Goal: Book appointment/travel/reservation

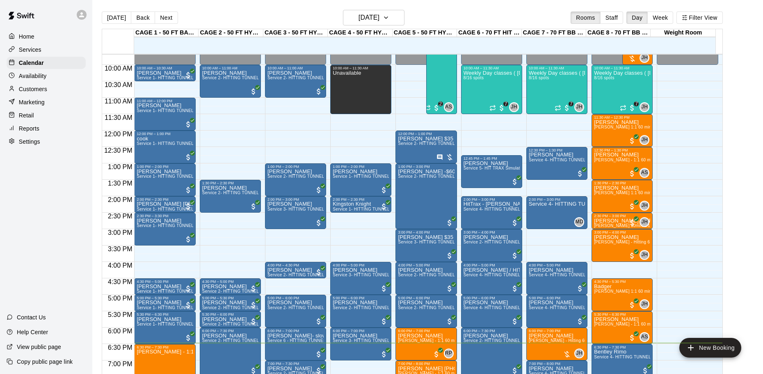
scroll to position [319, 0]
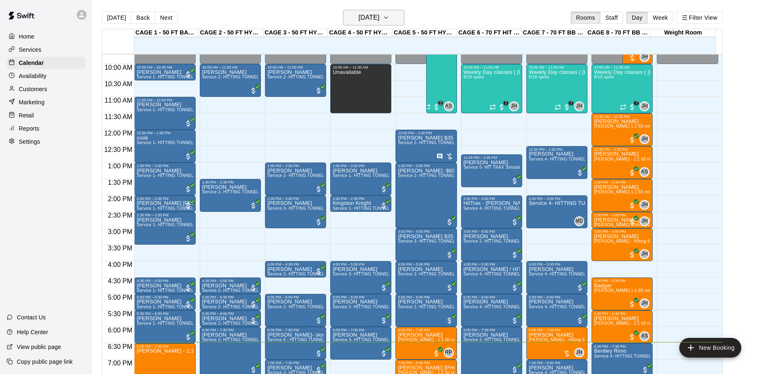
click at [370, 24] on button "[DATE]" at bounding box center [374, 18] width 62 height 16
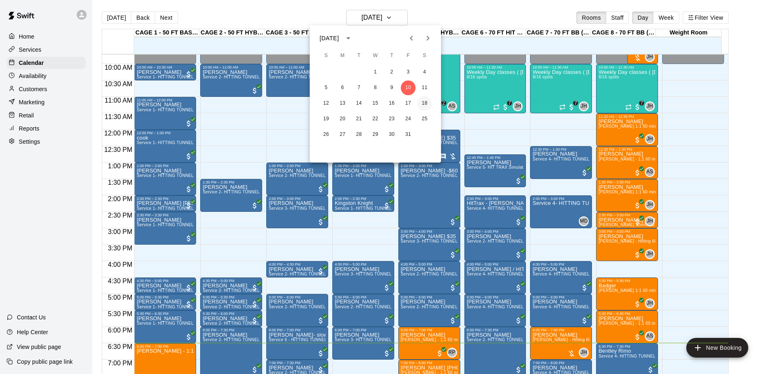
click at [425, 102] on button "18" at bounding box center [424, 103] width 15 height 15
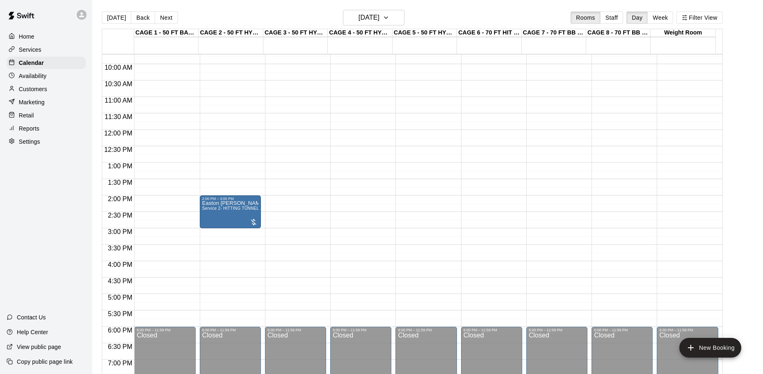
click at [250, 311] on div "12:00 AM – 9:00 AM Closed 2:00 PM – 3:00 PM Easton [PERSON_NAME] Service 2- HIT…" at bounding box center [230, 129] width 61 height 787
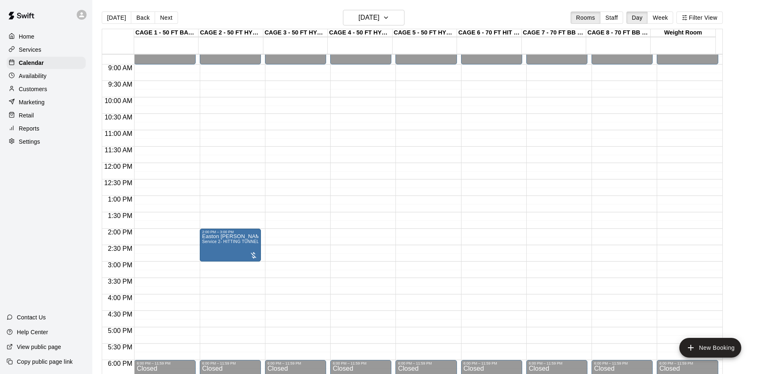
scroll to position [285, 0]
click at [48, 86] on div "Customers" at bounding box center [46, 89] width 79 height 12
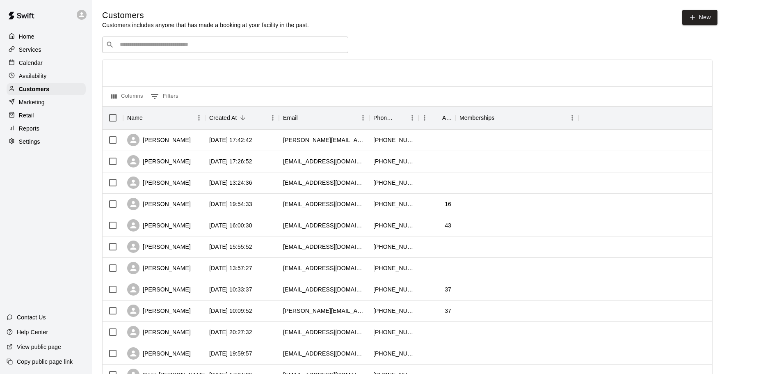
click at [35, 76] on p "Availability" at bounding box center [33, 76] width 28 height 8
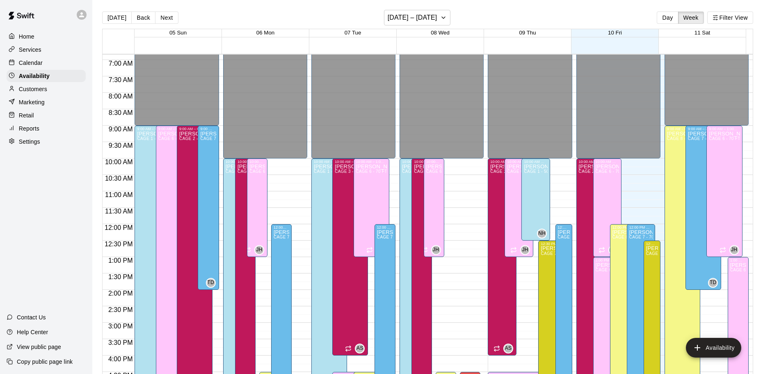
scroll to position [213, 0]
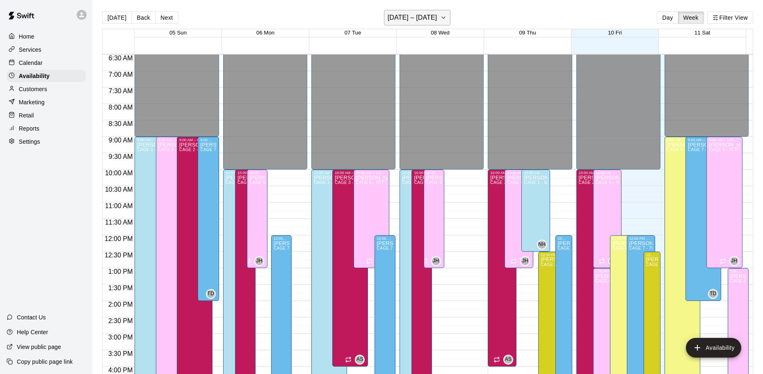
click at [412, 10] on button "[DATE] – [DATE]" at bounding box center [417, 18] width 67 height 16
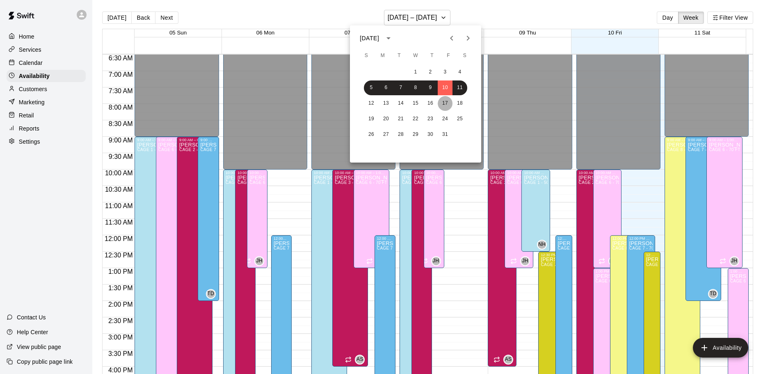
click at [445, 107] on button "17" at bounding box center [445, 103] width 15 height 15
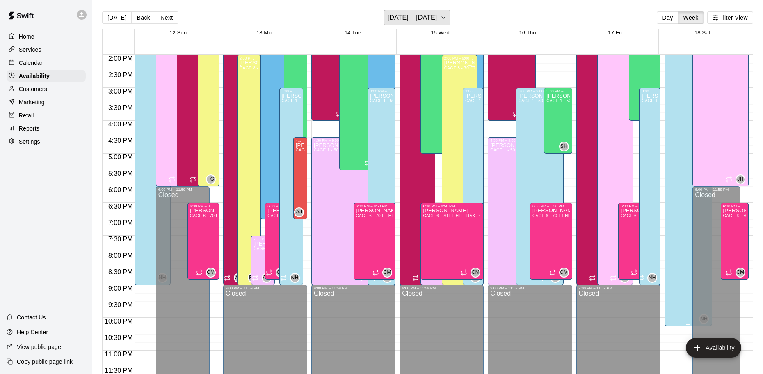
scroll to position [13, 0]
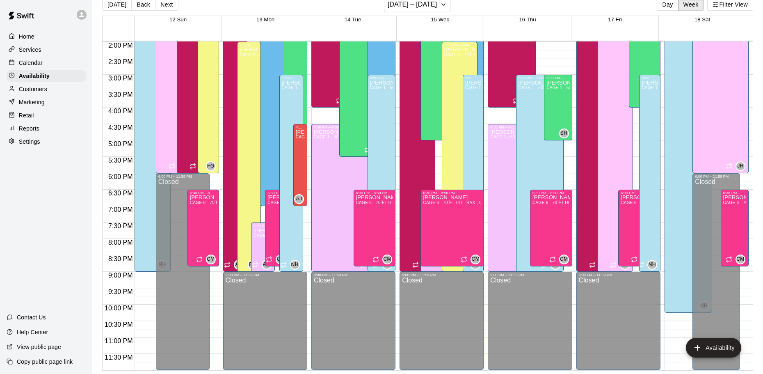
click at [41, 61] on p "Calendar" at bounding box center [31, 63] width 24 height 8
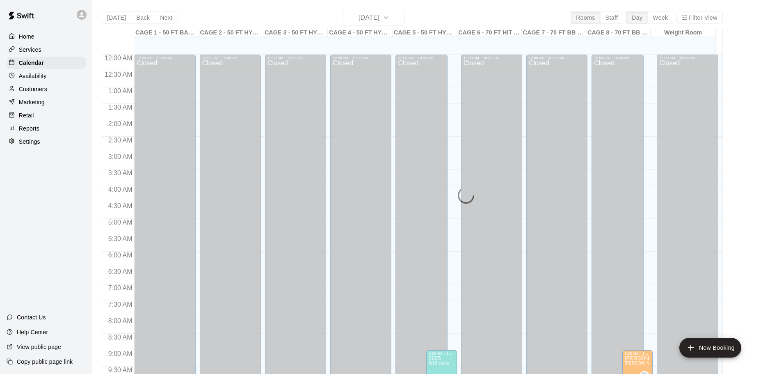
scroll to position [434, 0]
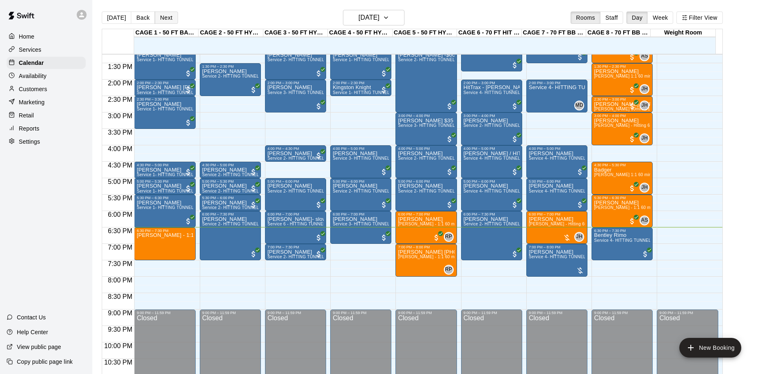
click at [170, 16] on button "Next" at bounding box center [166, 17] width 23 height 12
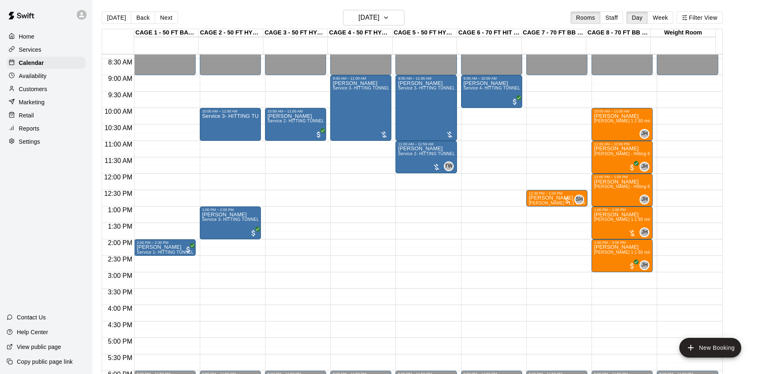
scroll to position [270, 0]
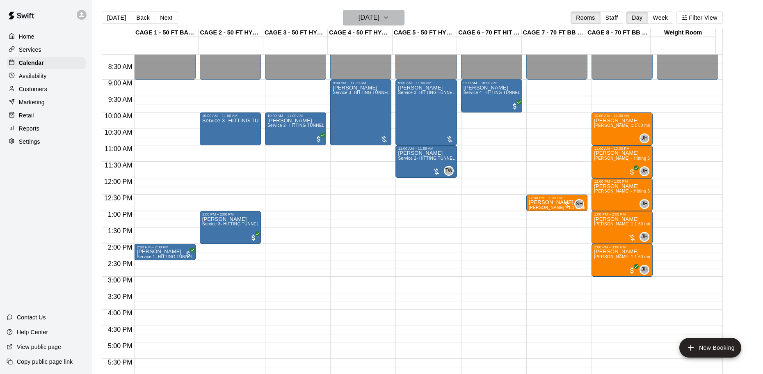
click at [379, 13] on h6 "[DATE]" at bounding box center [368, 17] width 21 height 11
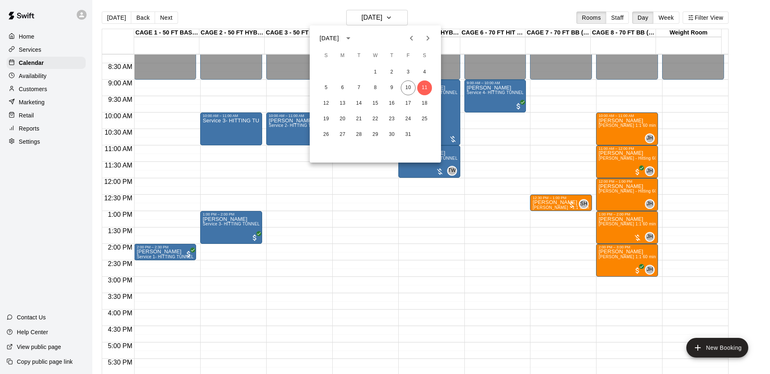
click at [335, 10] on div at bounding box center [385, 187] width 770 height 374
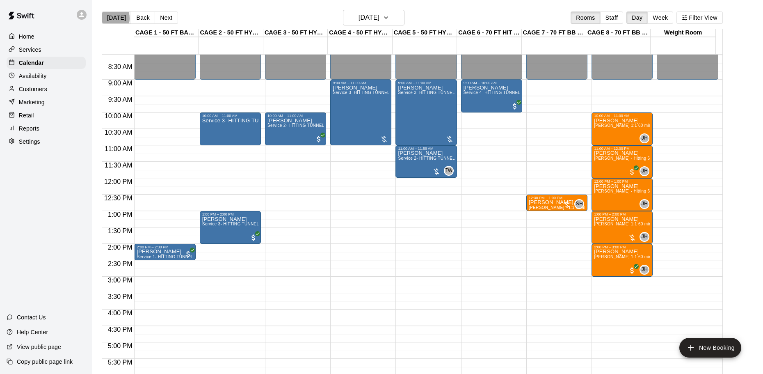
click at [108, 18] on button "[DATE]" at bounding box center [117, 17] width 30 height 12
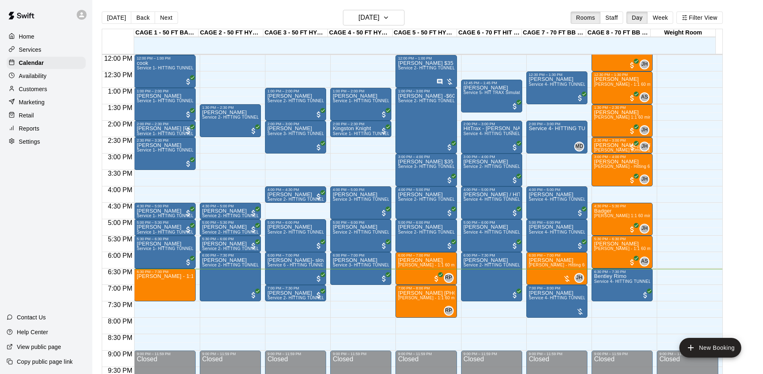
scroll to position [434, 0]
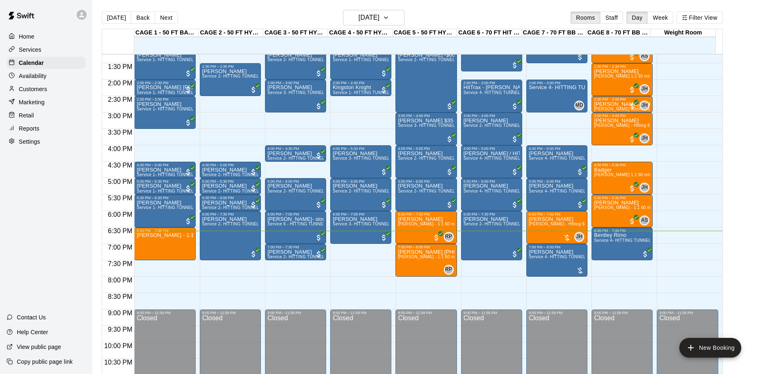
click at [166, 22] on button "Next" at bounding box center [166, 17] width 23 height 12
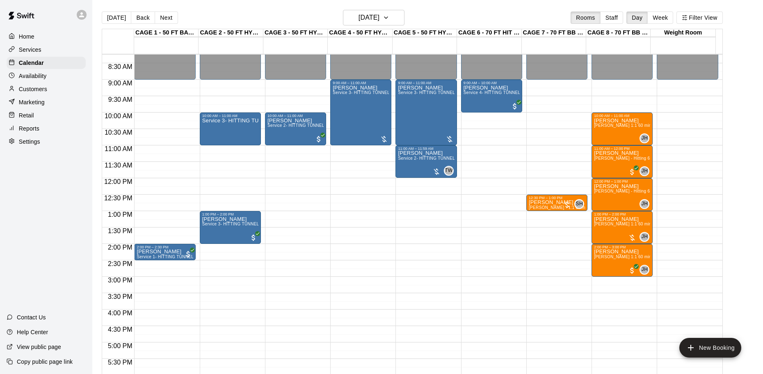
scroll to position [188, 0]
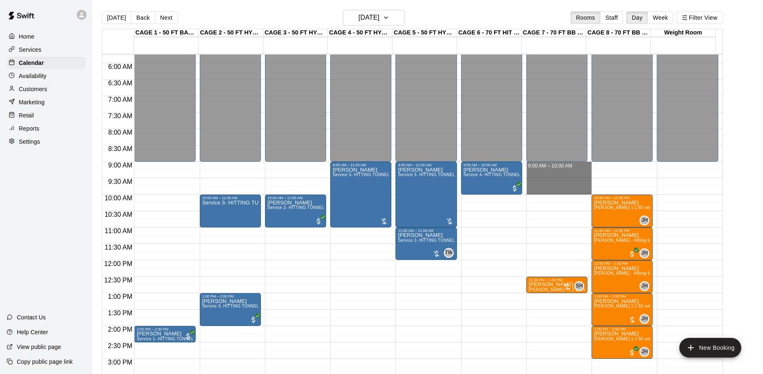
drag, startPoint x: 541, startPoint y: 165, endPoint x: 541, endPoint y: 195, distance: 29.9
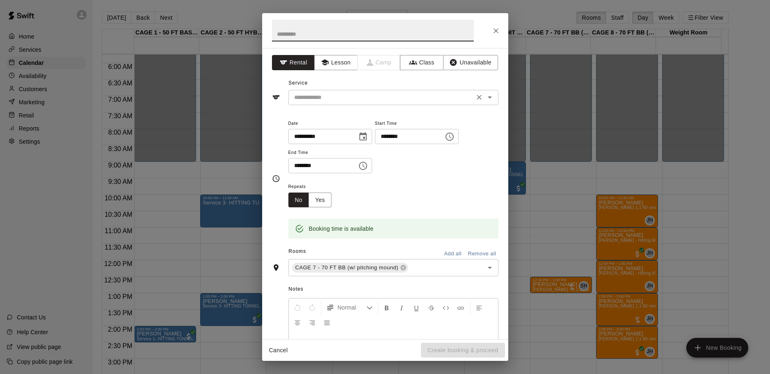
click at [391, 94] on input "text" at bounding box center [381, 97] width 181 height 10
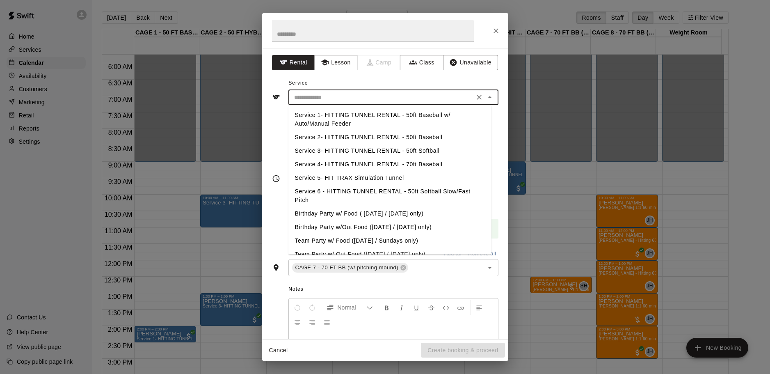
click at [425, 163] on li "Service 4- HITTING TUNNEL RENTAL - 70ft Baseball" at bounding box center [389, 164] width 203 height 14
type input "**********"
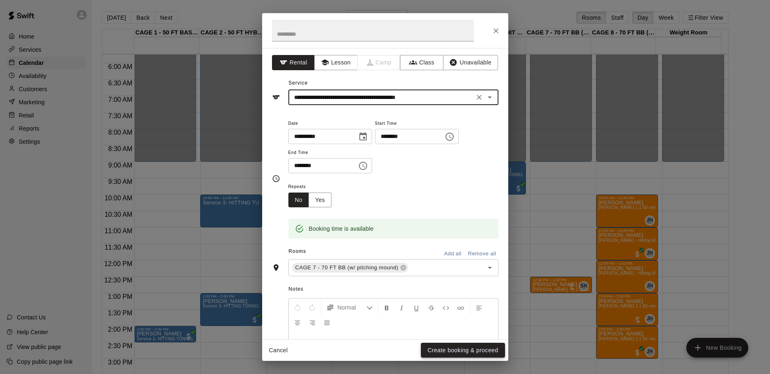
click at [481, 352] on button "Create booking & proceed" at bounding box center [463, 349] width 84 height 15
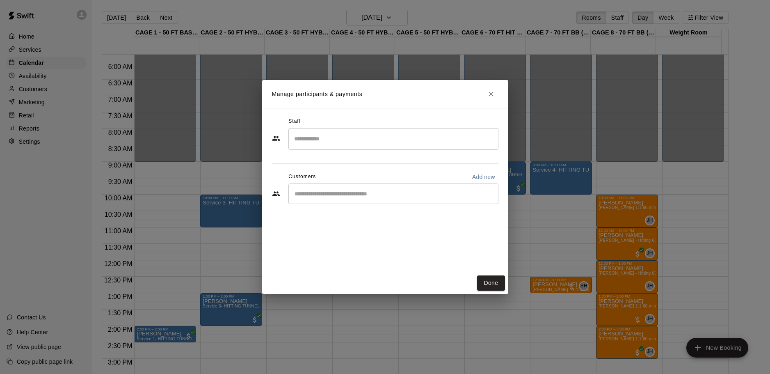
click at [342, 195] on input "Start typing to search customers..." at bounding box center [393, 193] width 203 height 8
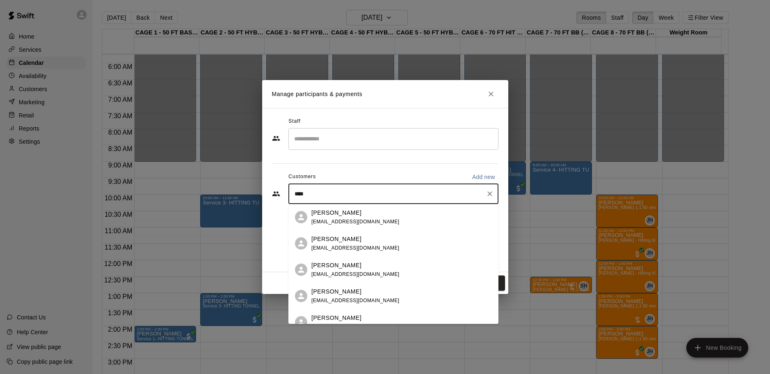
type input "*****"
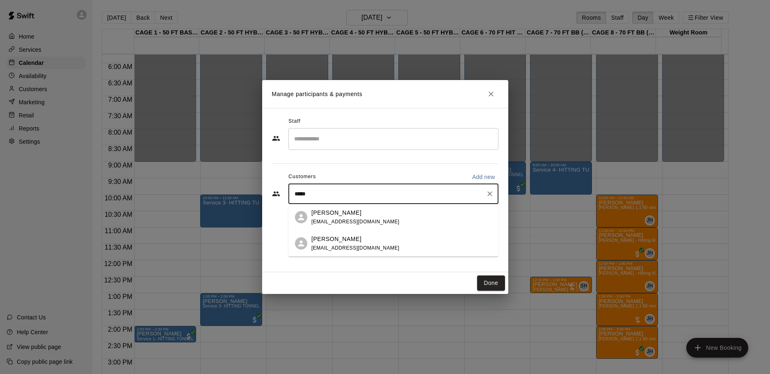
click at [337, 223] on span "[EMAIL_ADDRESS][DOMAIN_NAME]" at bounding box center [355, 222] width 88 height 6
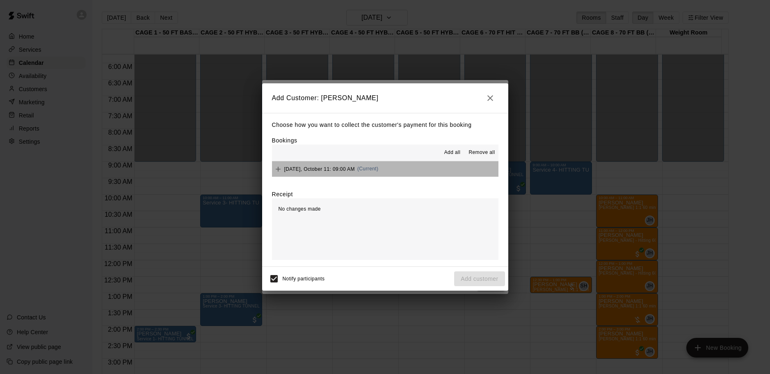
click at [415, 169] on button "[DATE], October 11: 09:00 AM (Current)" at bounding box center [385, 168] width 226 height 15
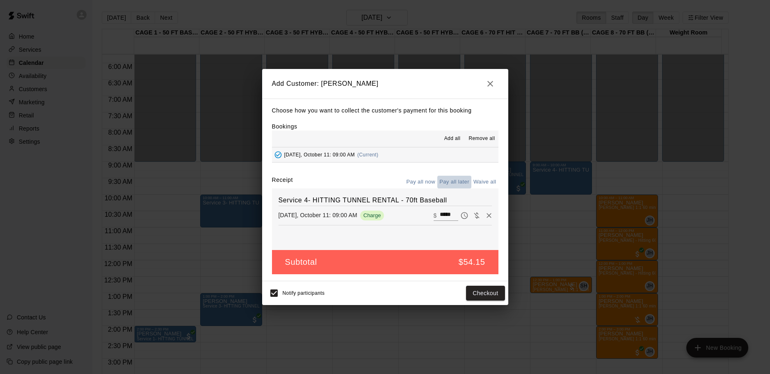
click at [463, 180] on button "Pay all later" at bounding box center [454, 182] width 34 height 13
click at [479, 291] on button "Add customer" at bounding box center [479, 292] width 50 height 15
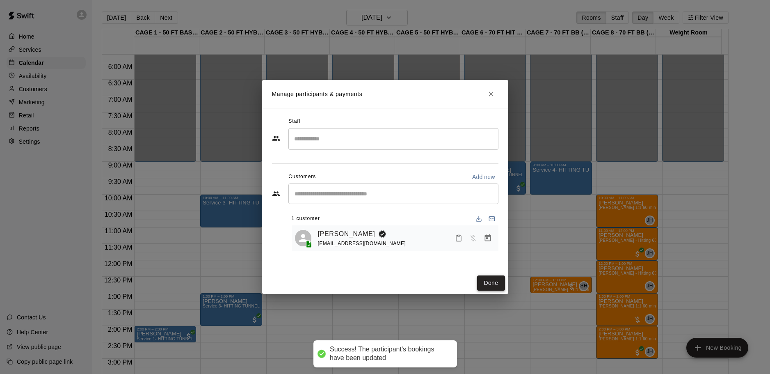
click at [483, 285] on button "Done" at bounding box center [490, 282] width 27 height 15
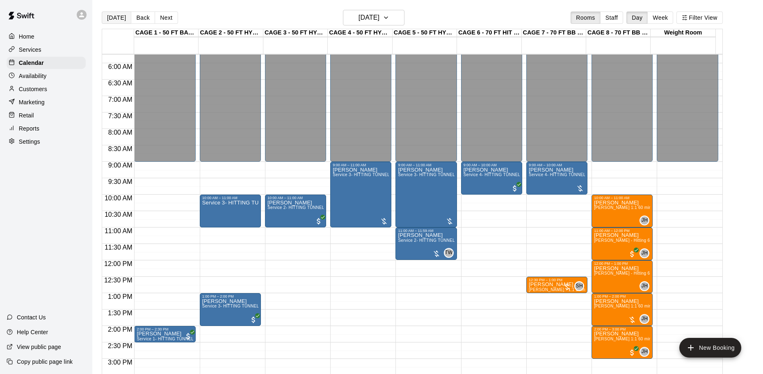
click at [105, 16] on button "[DATE]" at bounding box center [117, 17] width 30 height 12
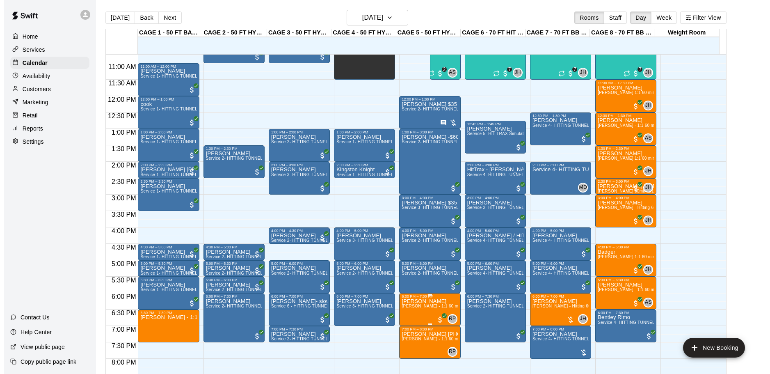
scroll to position [393, 0]
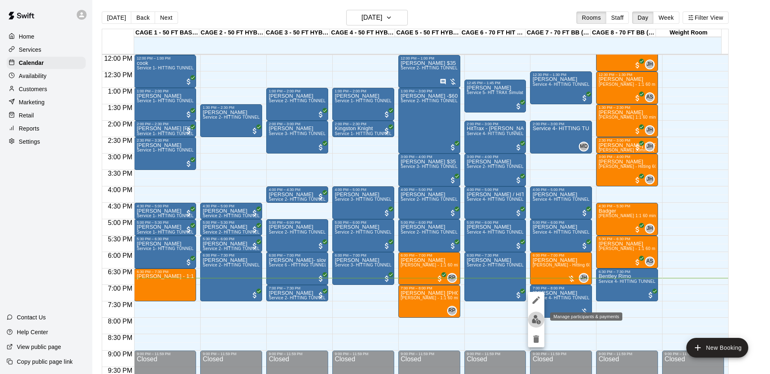
click at [532, 321] on img "edit" at bounding box center [535, 319] width 9 height 9
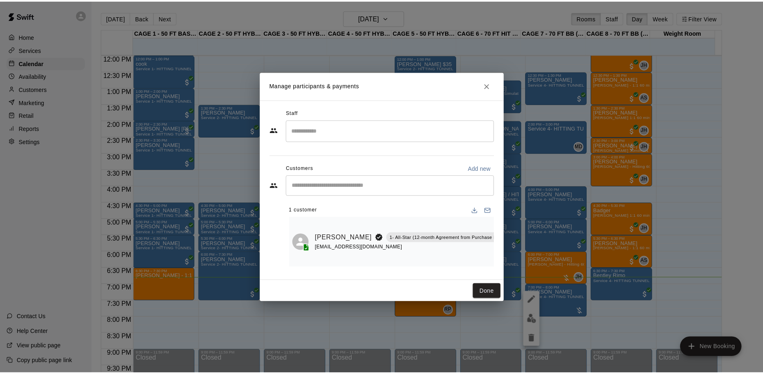
scroll to position [0, 7]
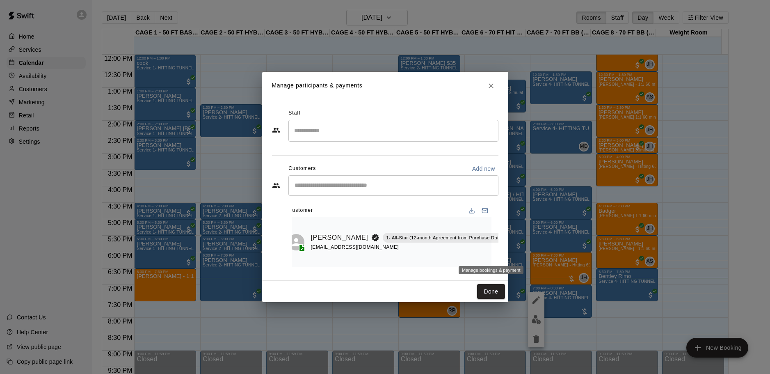
click at [511, 253] on icon "Manage bookings & payment" at bounding box center [514, 256] width 6 height 7
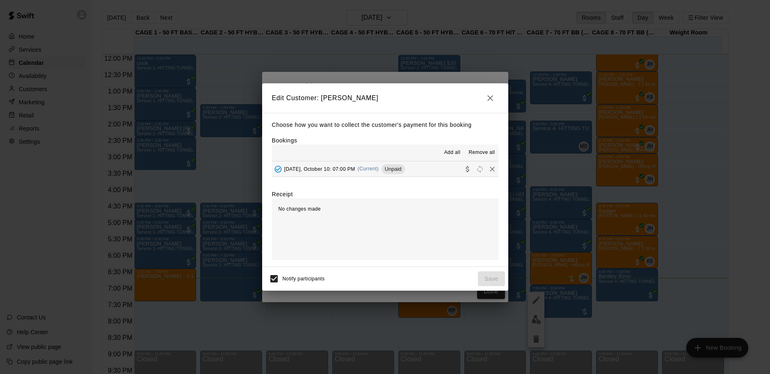
click at [412, 171] on button "[DATE], October 10: 07:00 PM (Current) Unpaid" at bounding box center [385, 168] width 226 height 15
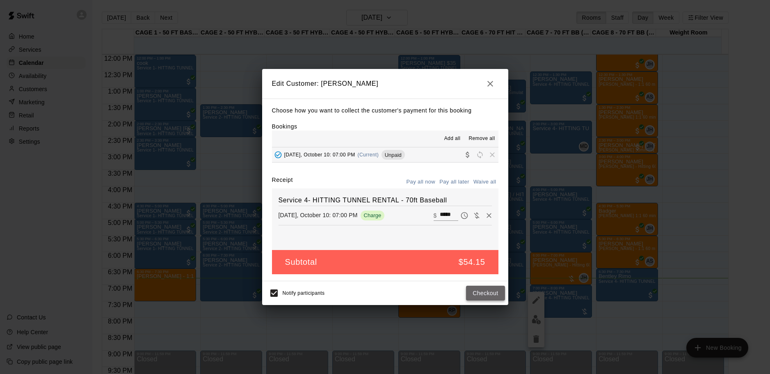
click at [481, 288] on button "Checkout" at bounding box center [485, 292] width 39 height 15
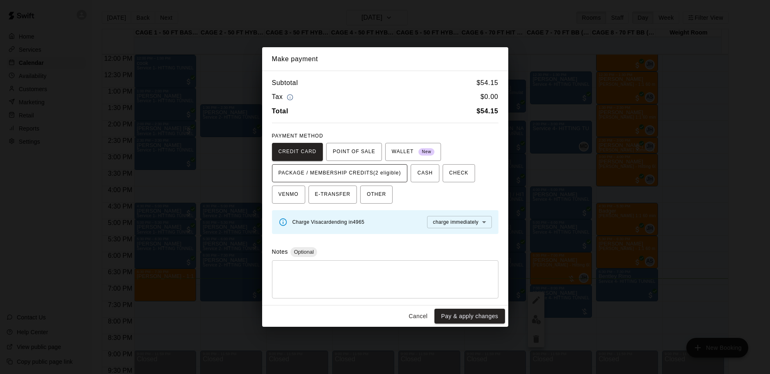
click at [388, 172] on span "PACKAGE / MEMBERSHIP CREDITS (2 eligible)" at bounding box center [339, 172] width 123 height 13
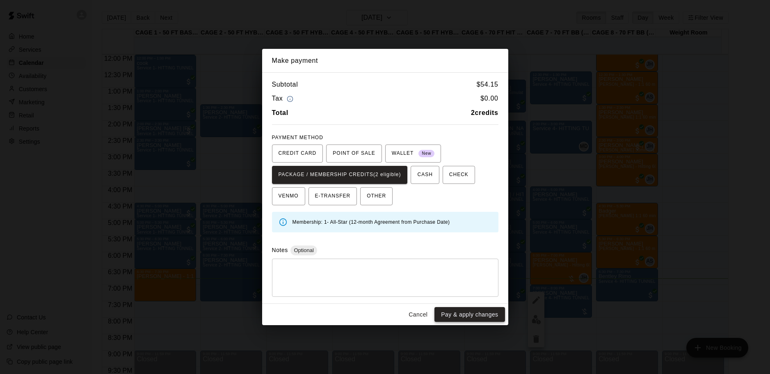
click at [460, 311] on button "Pay & apply changes" at bounding box center [469, 314] width 70 height 15
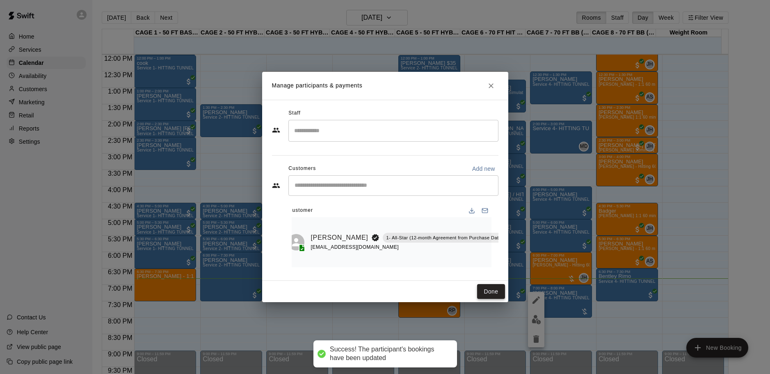
click at [483, 296] on button "Done" at bounding box center [490, 291] width 27 height 15
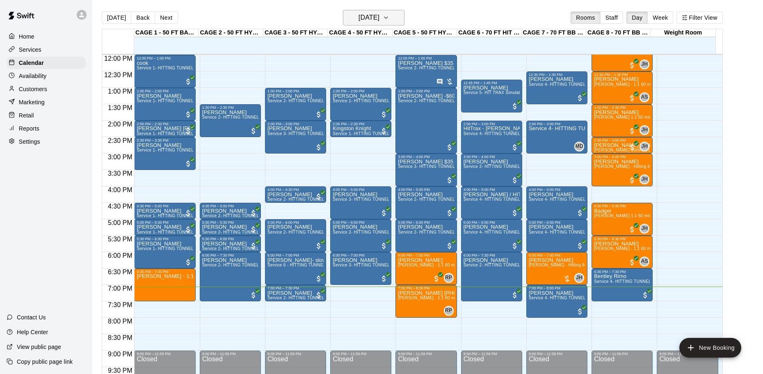
click at [362, 18] on h6 "[DATE]" at bounding box center [368, 17] width 21 height 11
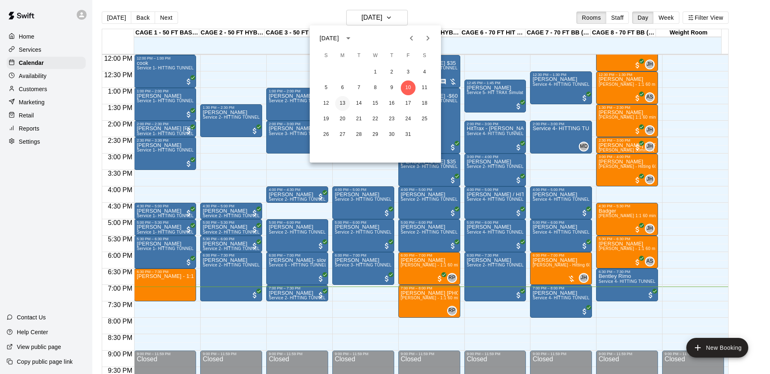
click at [343, 102] on button "13" at bounding box center [342, 103] width 15 height 15
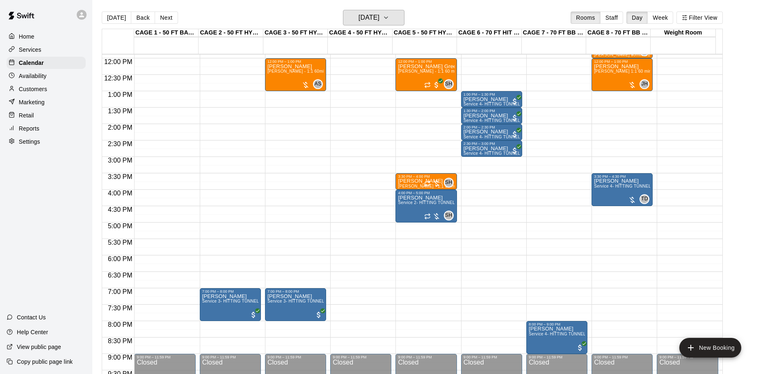
scroll to position [393, 0]
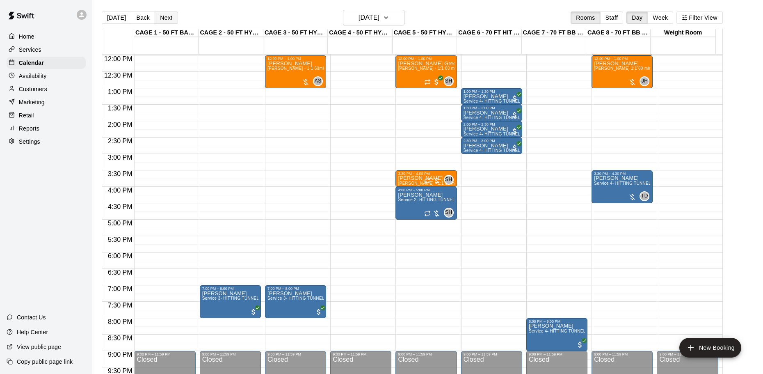
click at [162, 20] on button "Next" at bounding box center [166, 17] width 23 height 12
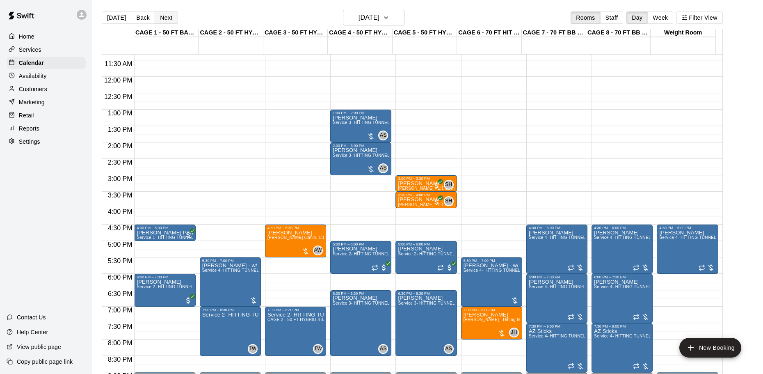
scroll to position [372, 0]
click at [138, 21] on button "Back" at bounding box center [143, 17] width 24 height 12
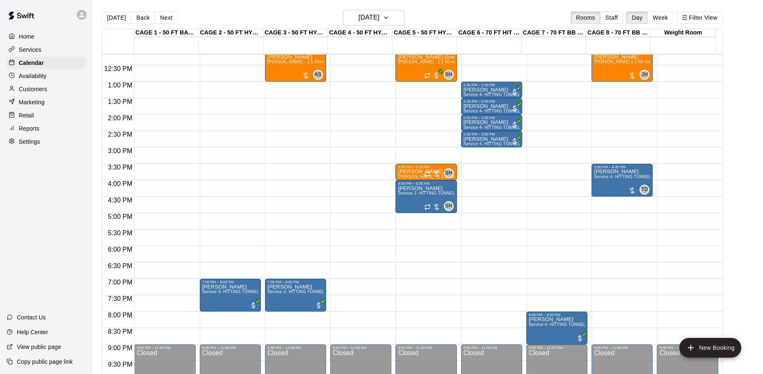
scroll to position [413, 0]
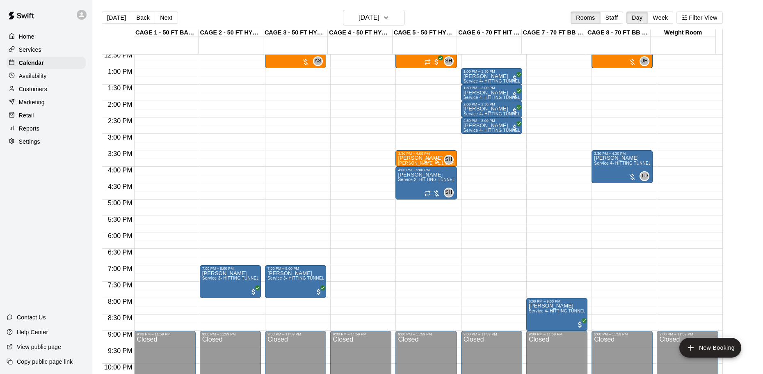
click at [610, 237] on div "12:00 AM – 10:00 AM Closed 10:00 AM – 11:30 AM Weekly Day classes ( [DATE],[DAT…" at bounding box center [621, 35] width 61 height 787
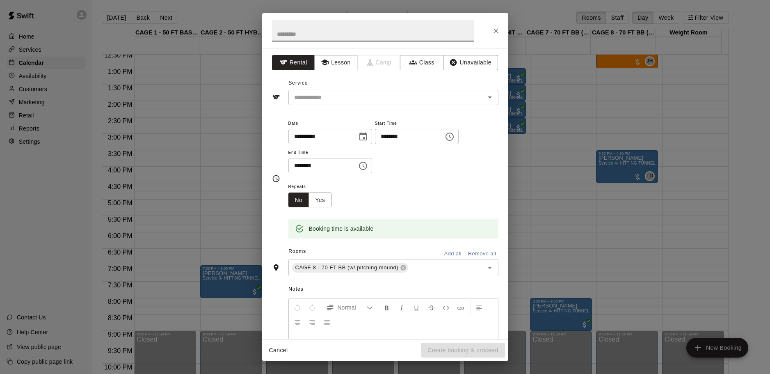
click at [299, 35] on input "text" at bounding box center [373, 31] width 202 height 22
type input "********"
click at [342, 67] on button "Lesson" at bounding box center [335, 62] width 43 height 15
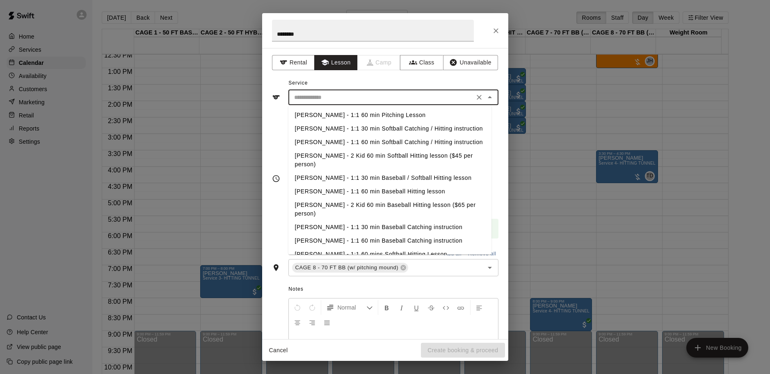
click at [338, 94] on input "text" at bounding box center [381, 97] width 181 height 10
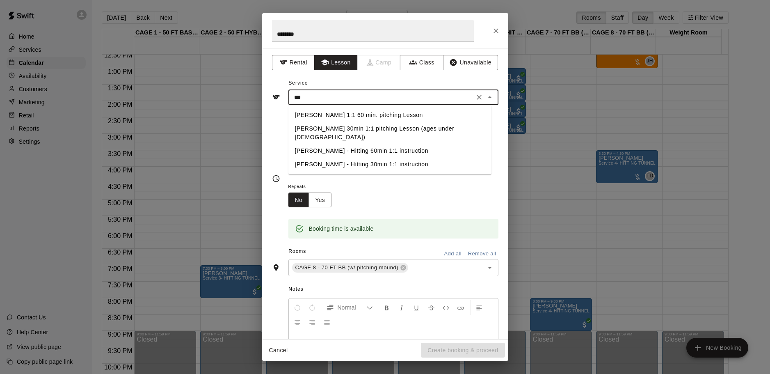
click at [368, 144] on li "[PERSON_NAME] - Hitting 60min 1:1 instruction" at bounding box center [389, 151] width 203 height 14
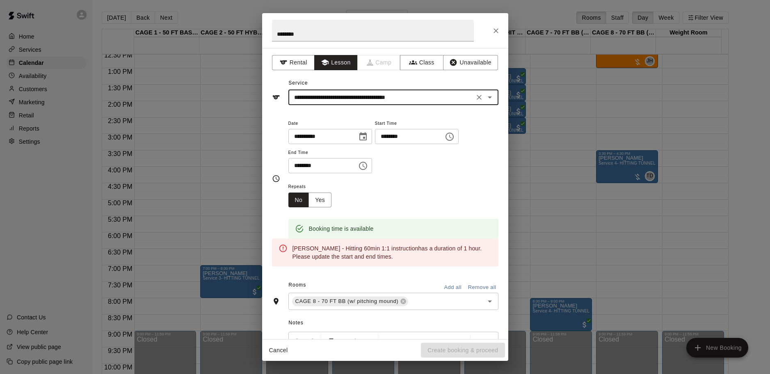
type input "**********"
click at [340, 167] on input "********" at bounding box center [319, 165] width 63 height 15
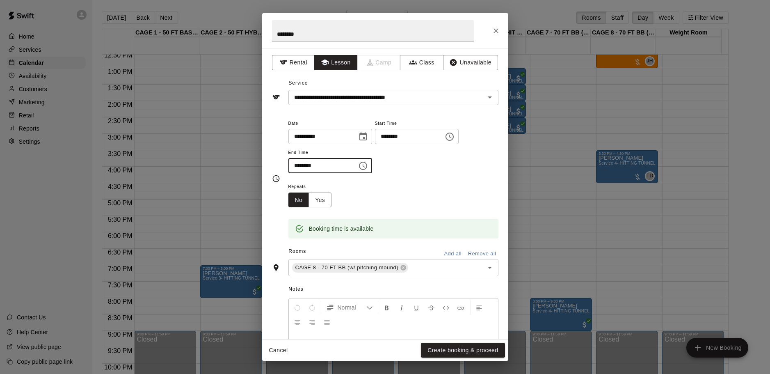
type input "********"
click at [346, 189] on div "Repeats No Yes" at bounding box center [393, 194] width 210 height 26
click at [460, 344] on button "Create booking & proceed" at bounding box center [463, 349] width 84 height 15
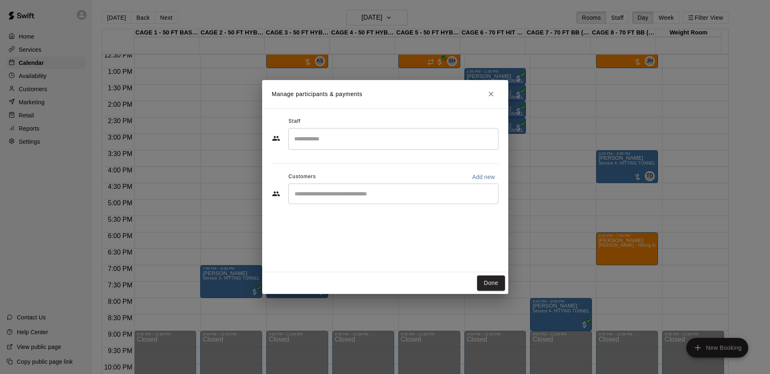
click at [380, 137] on input "Search staff" at bounding box center [393, 139] width 203 height 14
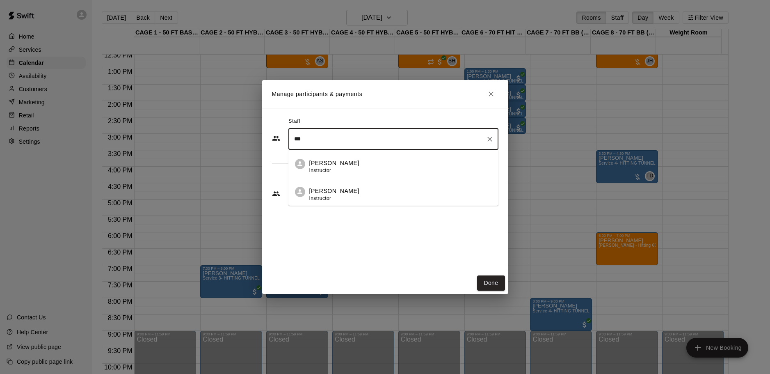
click at [378, 162] on div "[PERSON_NAME] Instructor" at bounding box center [400, 167] width 182 height 16
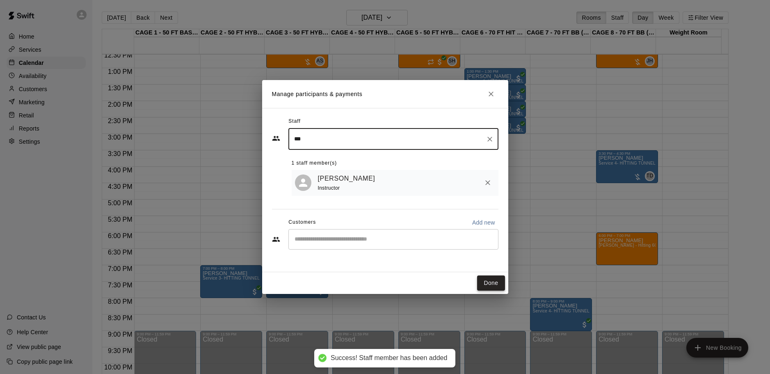
type input "***"
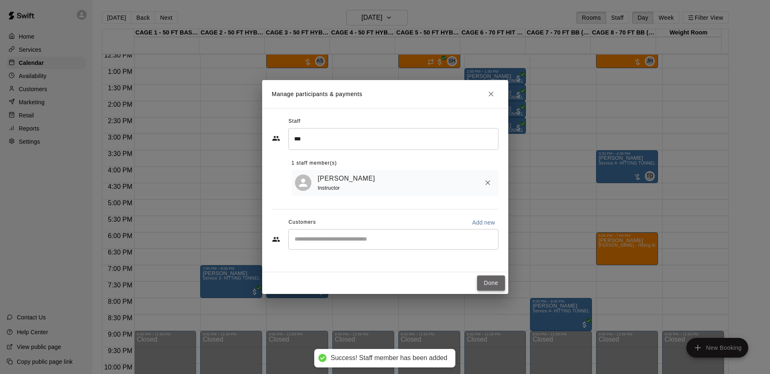
click at [485, 278] on button "Done" at bounding box center [490, 282] width 27 height 15
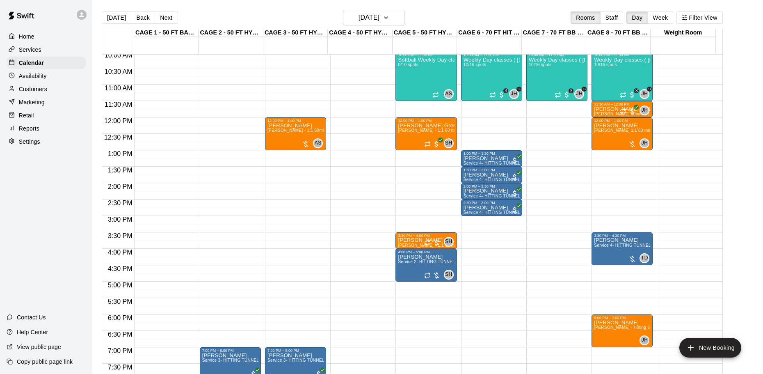
scroll to position [372, 0]
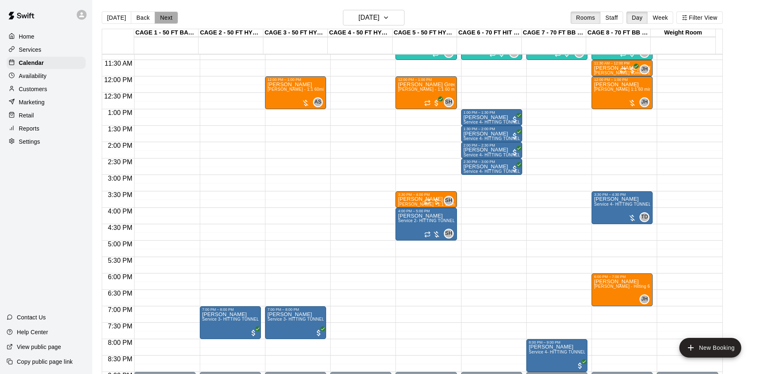
click at [172, 21] on button "Next" at bounding box center [166, 17] width 23 height 12
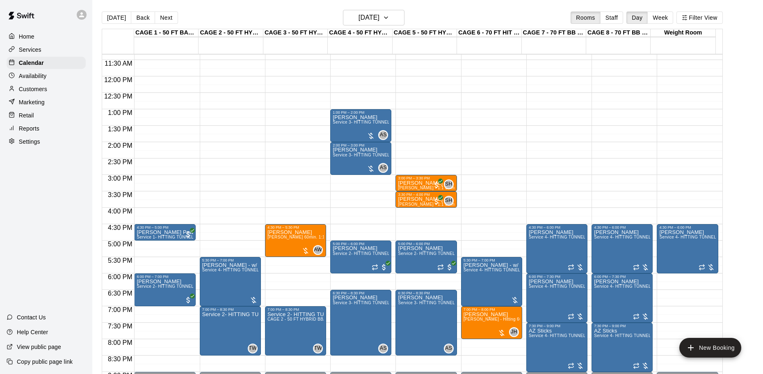
click at [289, 276] on div "12:00 AM – 10:00 AM Closed 4:30 PM – 5:30 PM [PERSON_NAME] [PERSON_NAME] 60min.…" at bounding box center [295, 76] width 61 height 787
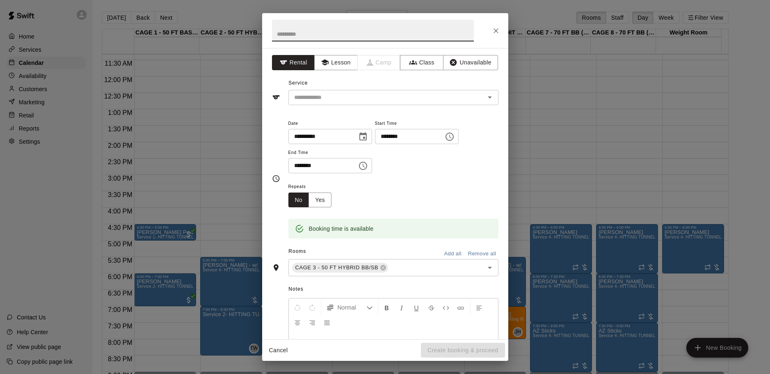
click at [330, 38] on input "text" at bounding box center [373, 31] width 202 height 22
type input "********"
click at [336, 64] on button "Lesson" at bounding box center [335, 62] width 43 height 15
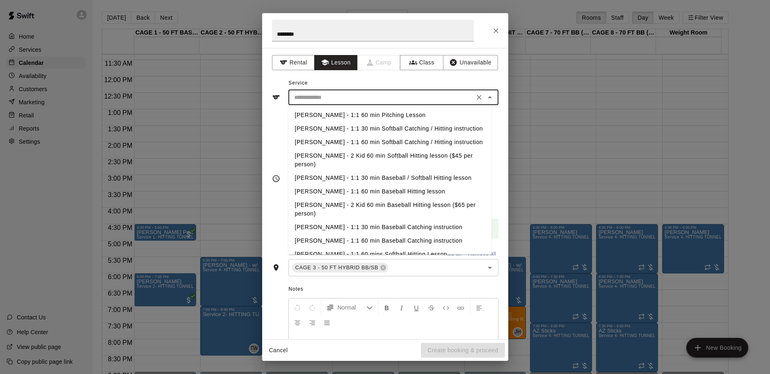
click at [343, 96] on input "text" at bounding box center [381, 97] width 181 height 10
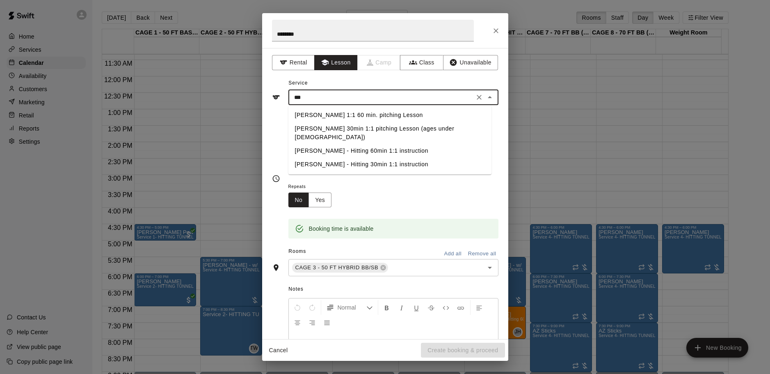
click at [360, 144] on li "[PERSON_NAME] - Hitting 60min 1:1 instruction" at bounding box center [389, 151] width 203 height 14
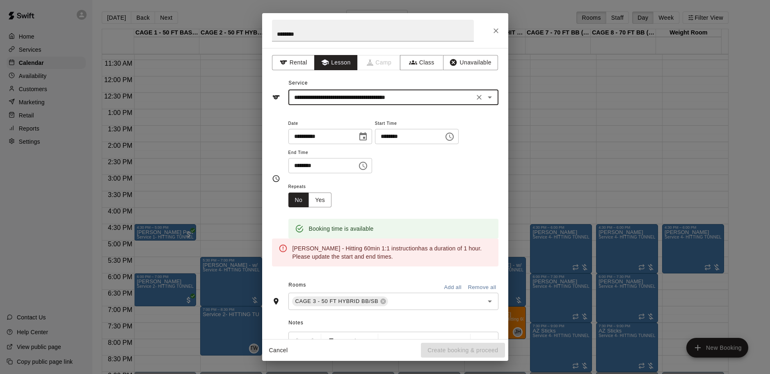
type input "**********"
click at [341, 167] on input "********" at bounding box center [319, 165] width 63 height 15
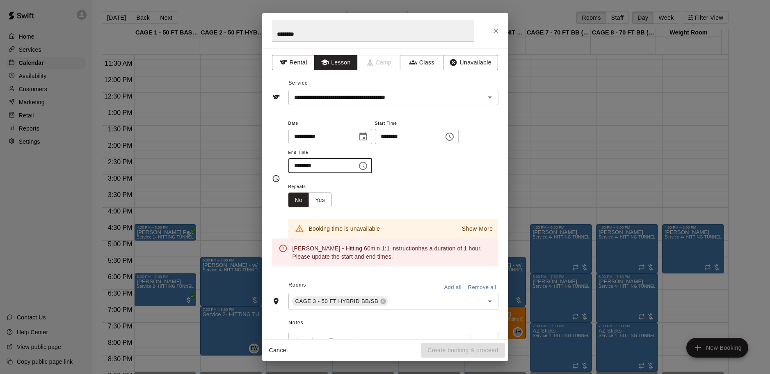
click at [388, 189] on div "Repeats No Yes" at bounding box center [393, 194] width 210 height 26
click at [340, 166] on input "********" at bounding box center [319, 165] width 63 height 15
click at [340, 165] on input "********" at bounding box center [319, 165] width 63 height 15
click at [336, 167] on input "********" at bounding box center [319, 165] width 63 height 15
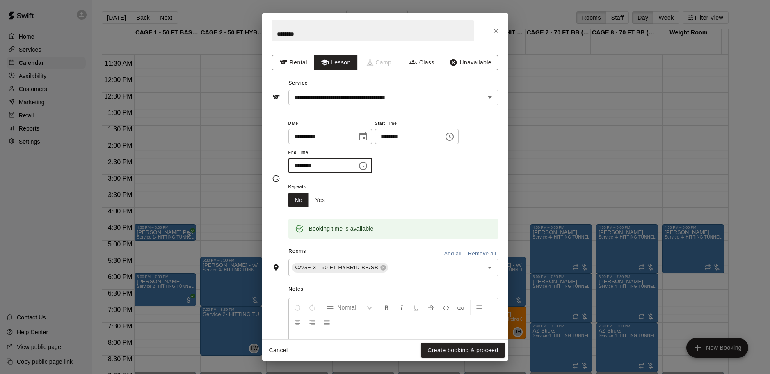
type input "********"
click at [374, 201] on div "Repeats No Yes" at bounding box center [393, 194] width 210 height 26
click at [458, 348] on button "Create booking & proceed" at bounding box center [463, 349] width 84 height 15
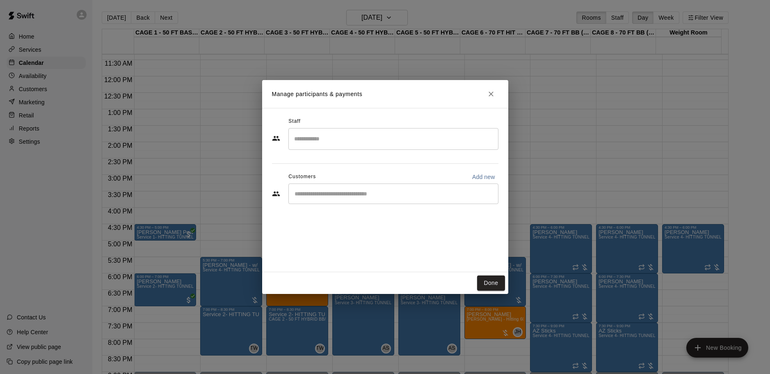
click at [346, 139] on input "Search staff" at bounding box center [393, 139] width 203 height 14
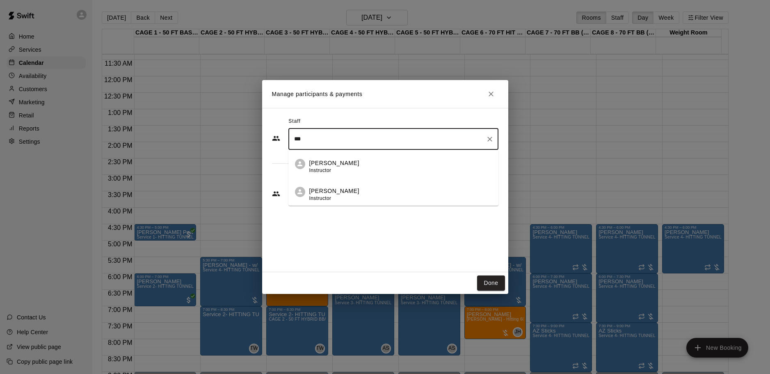
click at [358, 161] on div "[PERSON_NAME] Instructor" at bounding box center [400, 167] width 182 height 16
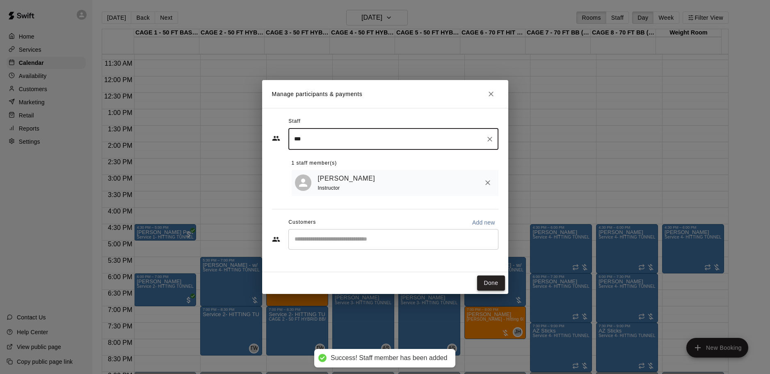
type input "***"
click at [484, 280] on button "Done" at bounding box center [490, 282] width 27 height 15
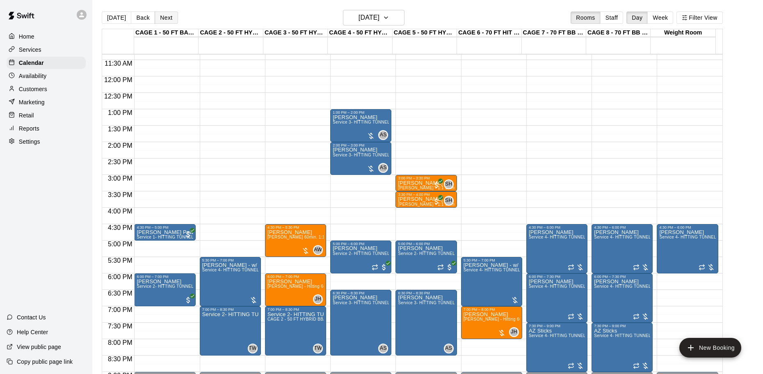
click at [170, 14] on button "Next" at bounding box center [166, 17] width 23 height 12
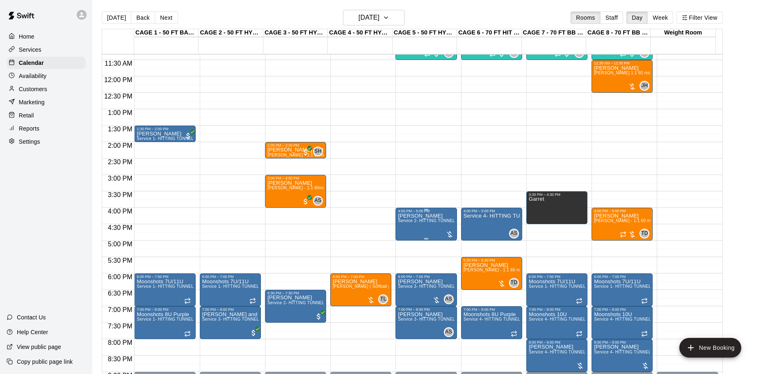
scroll to position [413, 0]
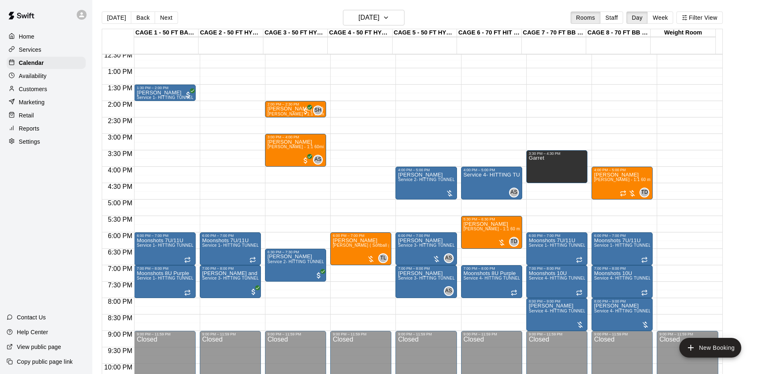
click at [541, 203] on div "12:00 AM – 10:00 AM Closed 10:00 AM – 11:30 AM Weekly Day classes ( [DATE],[DAT…" at bounding box center [556, 35] width 61 height 787
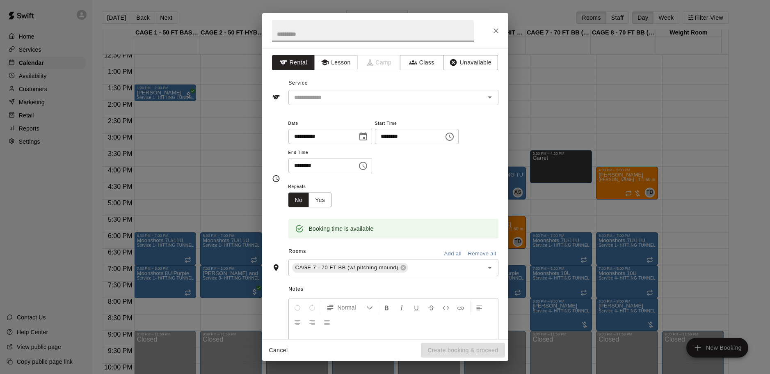
click at [330, 36] on input "text" at bounding box center [373, 31] width 202 height 22
click at [497, 29] on icon "Close" at bounding box center [495, 30] width 5 height 5
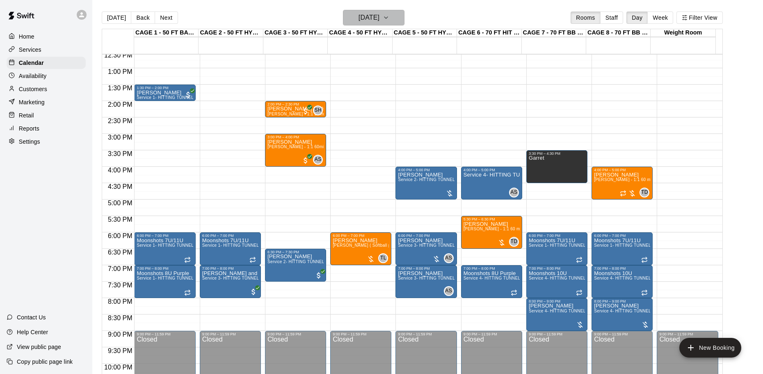
click at [379, 18] on h6 "[DATE]" at bounding box center [368, 17] width 21 height 11
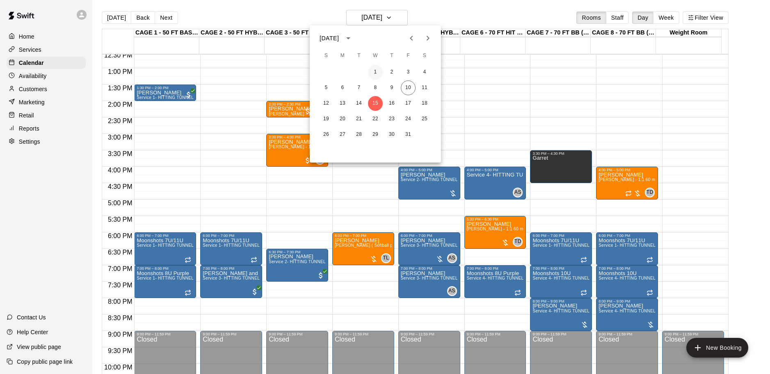
click at [377, 72] on button "1" at bounding box center [375, 72] width 15 height 15
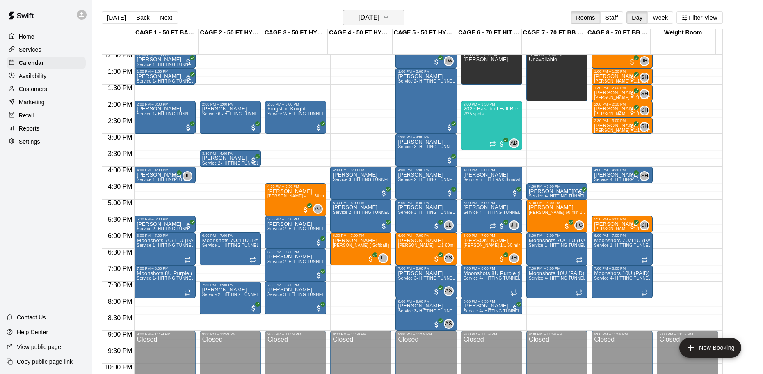
click at [372, 18] on h6 "[DATE]" at bounding box center [368, 17] width 21 height 11
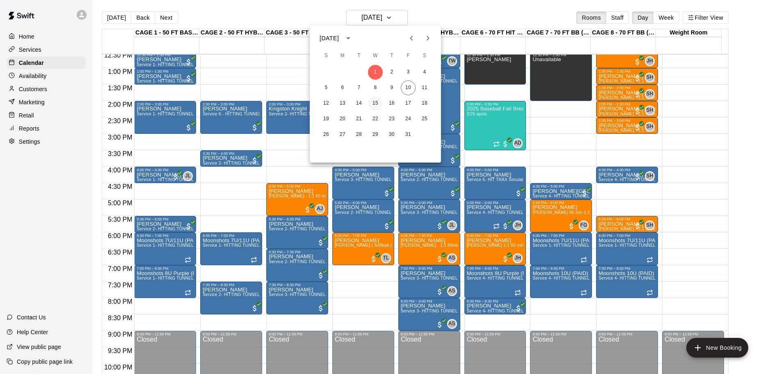
click at [376, 101] on button "15" at bounding box center [375, 103] width 15 height 15
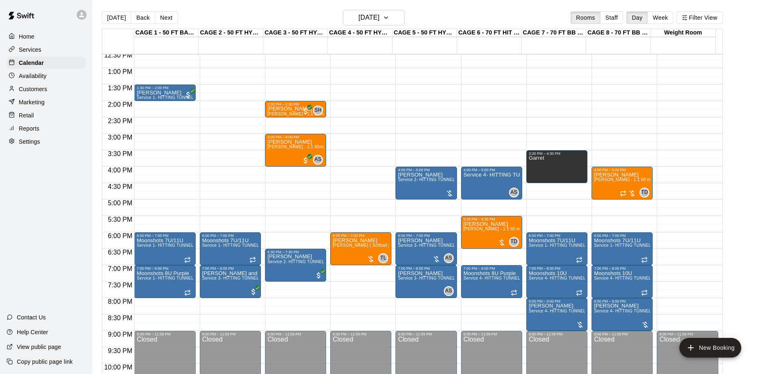
click at [535, 203] on div "12:00 AM – 10:00 AM Closed 10:00 AM – 11:30 AM Weekly Day classes ( [DATE],[DAT…" at bounding box center [556, 35] width 61 height 787
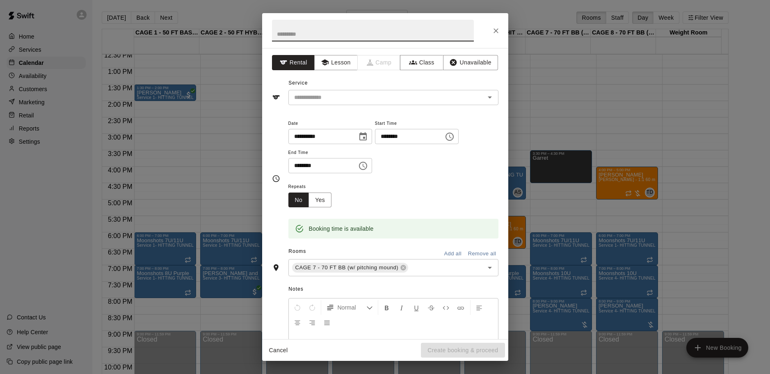
click at [344, 34] on input "text" at bounding box center [373, 31] width 202 height 22
type input "********"
click at [344, 62] on button "Lesson" at bounding box center [335, 62] width 43 height 15
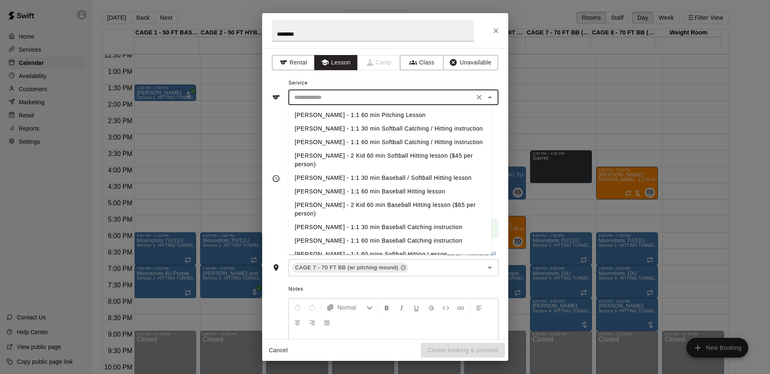
click at [350, 97] on input "text" at bounding box center [381, 97] width 181 height 10
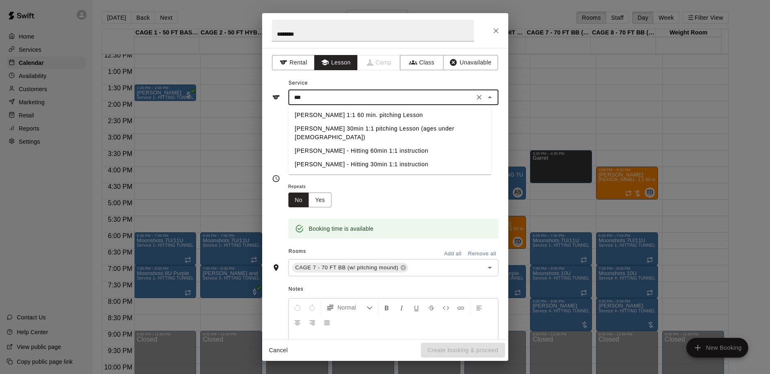
click at [361, 114] on li "[PERSON_NAME] 1:1 60 min. pitching Lesson" at bounding box center [389, 115] width 203 height 14
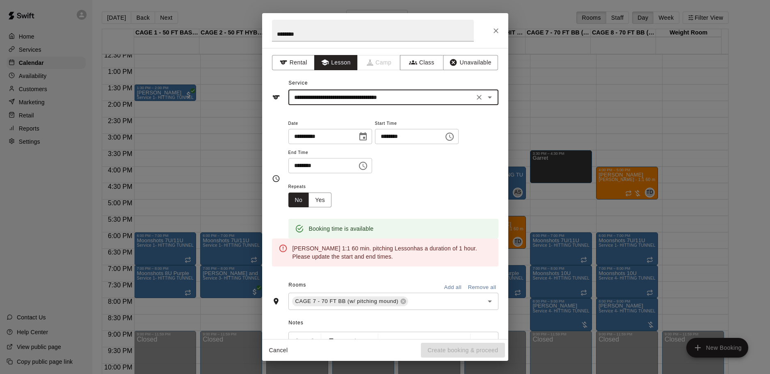
type input "**********"
click at [361, 114] on div "**********" at bounding box center [385, 195] width 226 height 167
click at [351, 167] on input "********" at bounding box center [319, 165] width 63 height 15
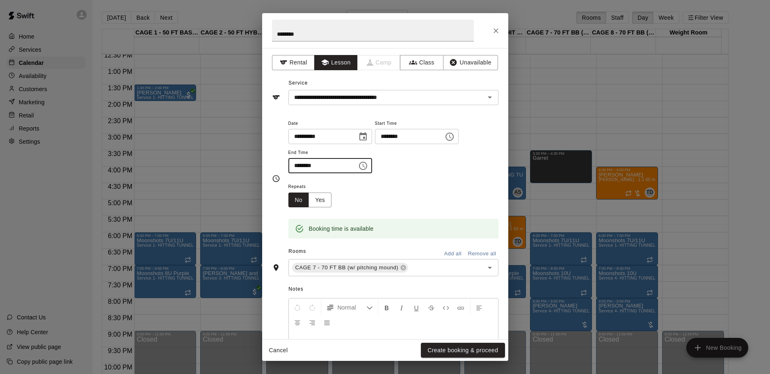
type input "********"
click at [356, 185] on div "Repeats No Yes" at bounding box center [393, 194] width 210 height 26
click at [456, 349] on button "Create booking & proceed" at bounding box center [463, 349] width 84 height 15
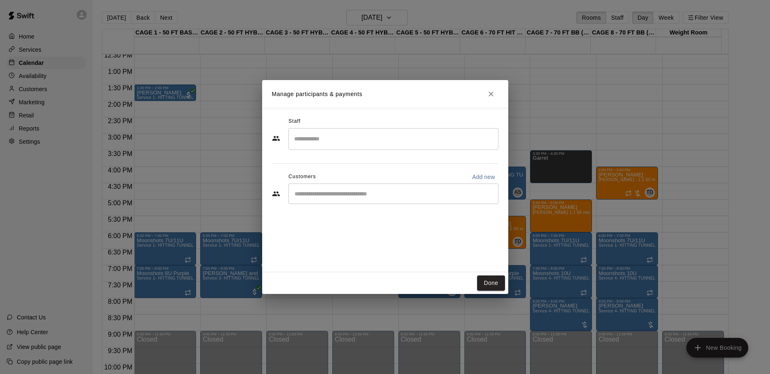
click at [373, 139] on input "Search staff" at bounding box center [393, 139] width 203 height 14
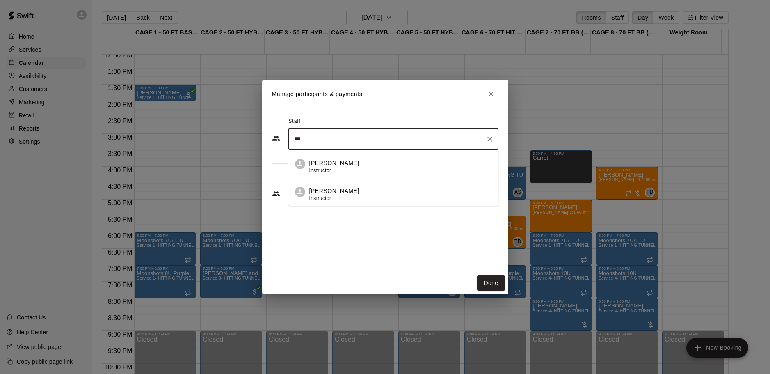
click at [371, 169] on div "[PERSON_NAME] Instructor" at bounding box center [400, 167] width 182 height 16
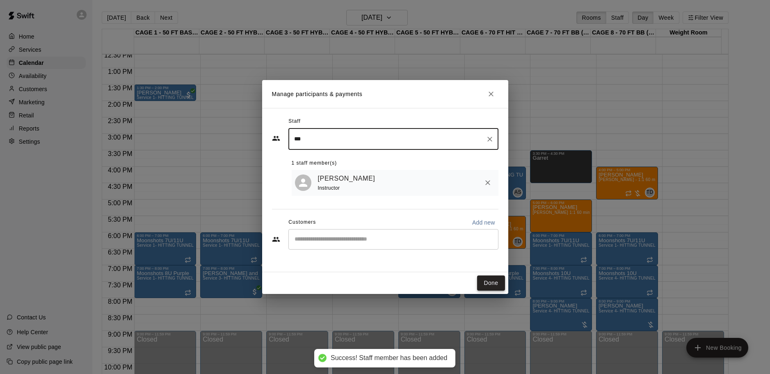
type input "***"
click at [490, 280] on button "Done" at bounding box center [490, 282] width 27 height 15
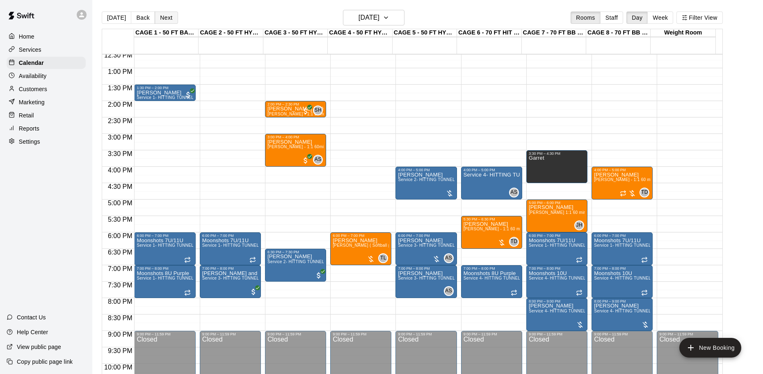
click at [166, 17] on button "Next" at bounding box center [166, 17] width 23 height 12
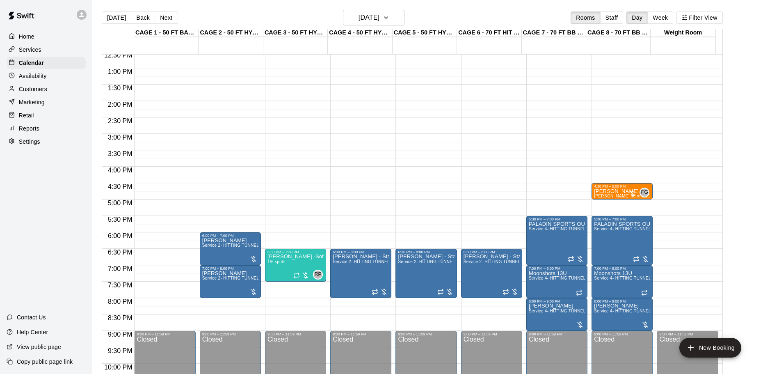
scroll to position [372, 0]
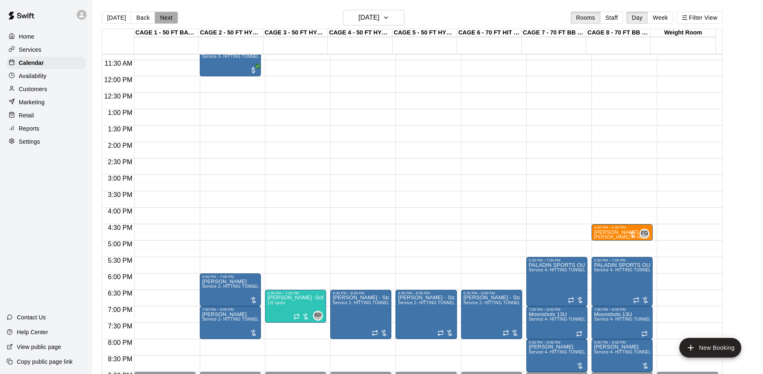
click at [160, 20] on button "Next" at bounding box center [166, 17] width 23 height 12
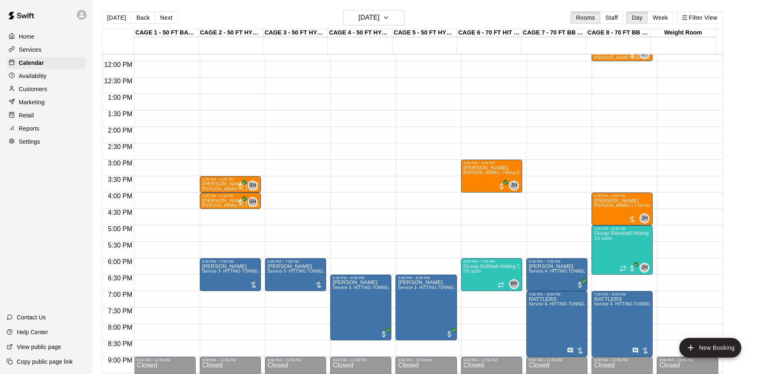
scroll to position [413, 0]
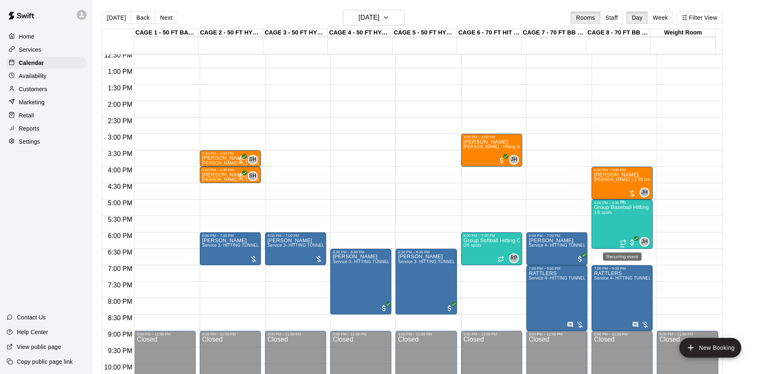
click at [620, 244] on icon "Recurring event" at bounding box center [623, 242] width 7 height 7
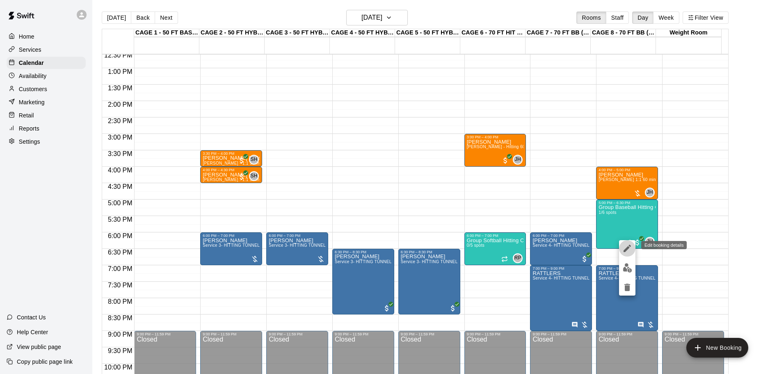
click at [622, 249] on icon "edit" at bounding box center [627, 248] width 10 height 10
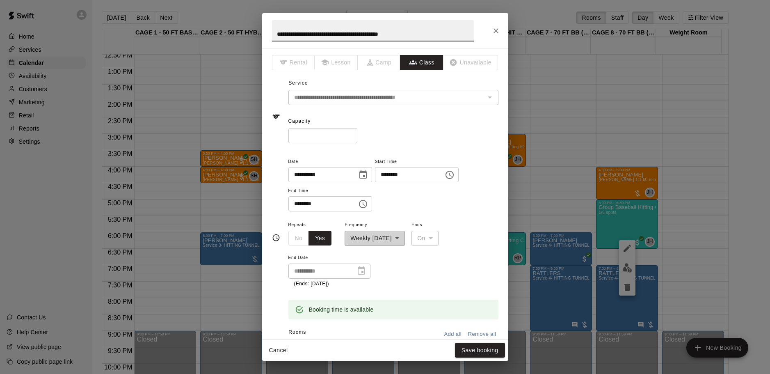
click at [350, 211] on input "********" at bounding box center [319, 203] width 63 height 15
type input "********"
click at [353, 222] on span "Frequency" at bounding box center [374, 224] width 60 height 11
click at [485, 344] on button "Save booking" at bounding box center [480, 349] width 50 height 15
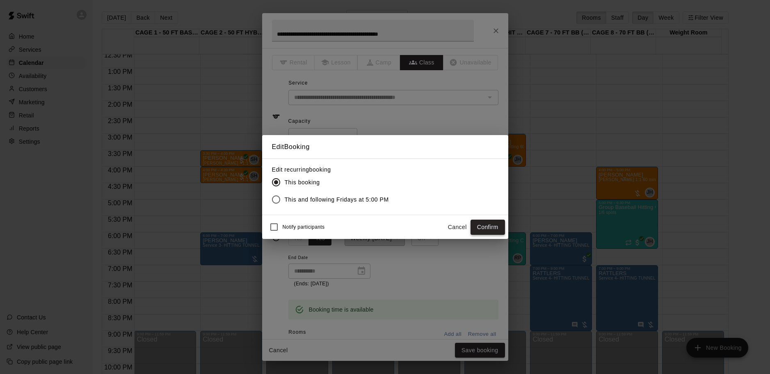
click at [483, 230] on button "Confirm" at bounding box center [487, 226] width 34 height 15
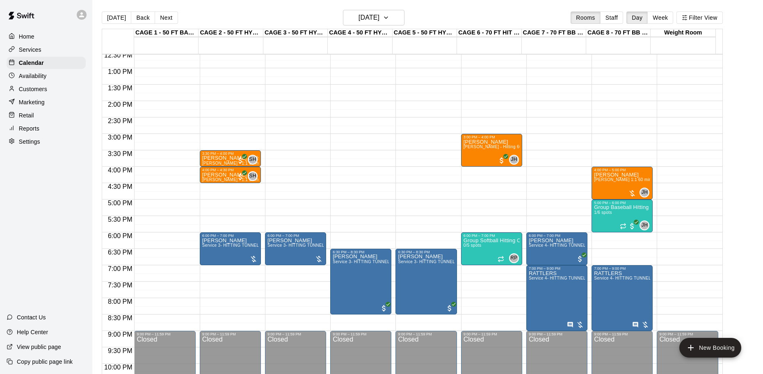
click at [604, 237] on div "12:00 AM – 10:00 AM Closed 10:00 AM – 11:30 AM Weekly Day classes ( [DATE],[DAT…" at bounding box center [621, 35] width 61 height 787
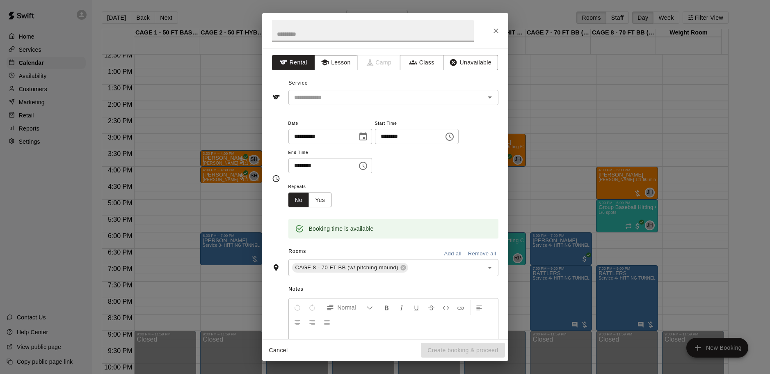
click at [335, 59] on button "Lesson" at bounding box center [335, 62] width 43 height 15
click at [341, 28] on input "text" at bounding box center [373, 31] width 202 height 22
type input "*******"
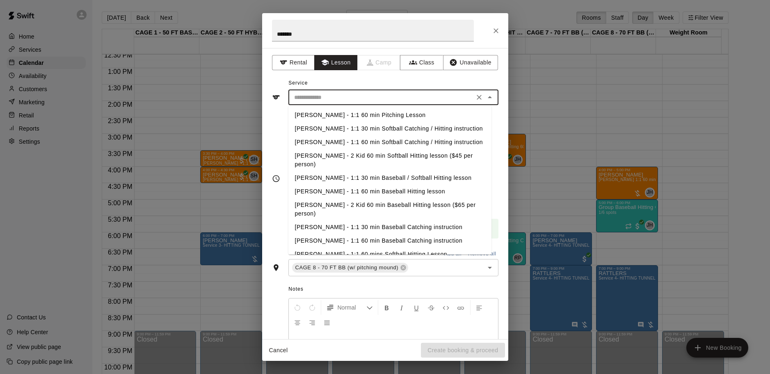
click at [339, 94] on input "text" at bounding box center [381, 97] width 181 height 10
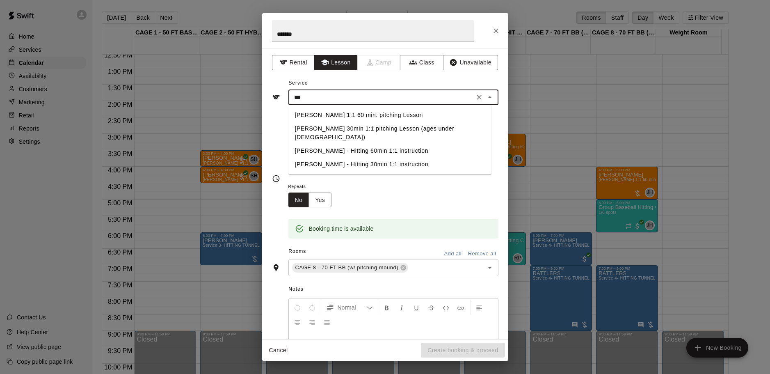
click at [352, 112] on li "[PERSON_NAME] 1:1 60 min. pitching Lesson" at bounding box center [389, 115] width 203 height 14
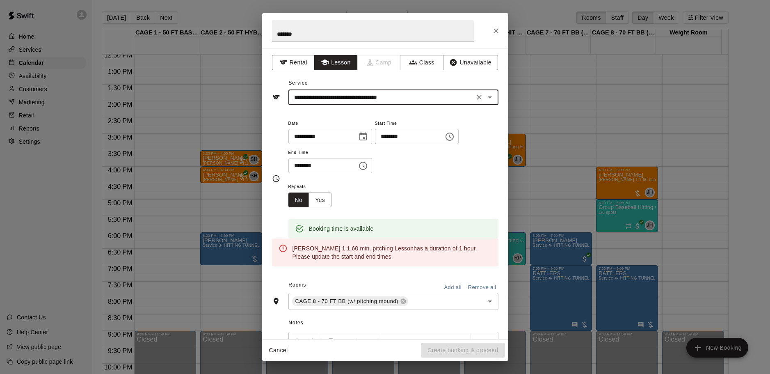
type input "**********"
click at [345, 170] on input "********" at bounding box center [319, 165] width 63 height 15
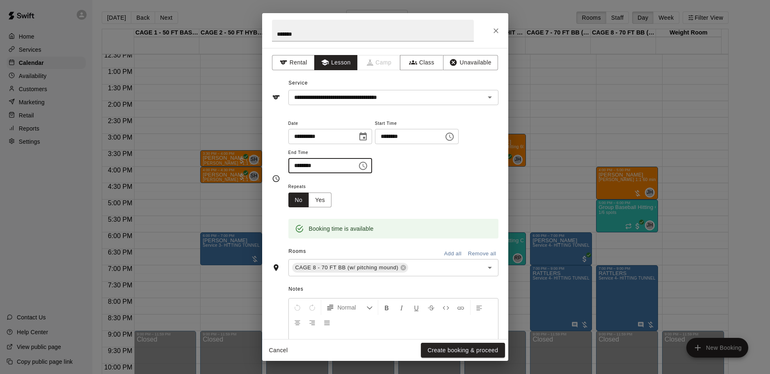
type input "********"
click at [365, 193] on div "Repeats No Yes" at bounding box center [393, 194] width 210 height 26
click at [449, 349] on button "Create booking & proceed" at bounding box center [463, 349] width 84 height 15
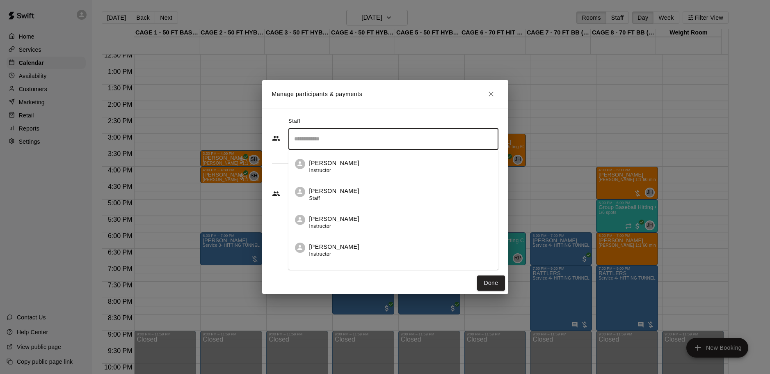
click at [338, 138] on input "Search staff" at bounding box center [393, 139] width 203 height 14
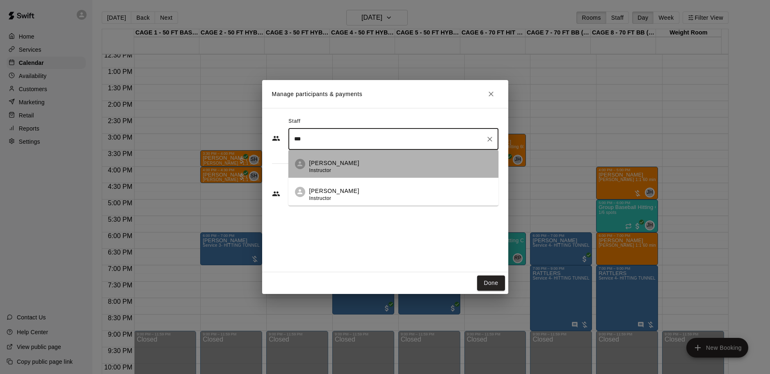
click at [349, 160] on div "[PERSON_NAME] Instructor" at bounding box center [400, 167] width 182 height 16
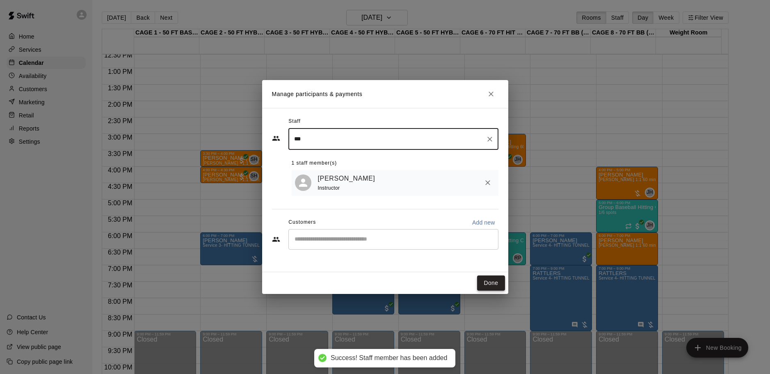
type input "***"
click at [487, 283] on button "Done" at bounding box center [490, 282] width 27 height 15
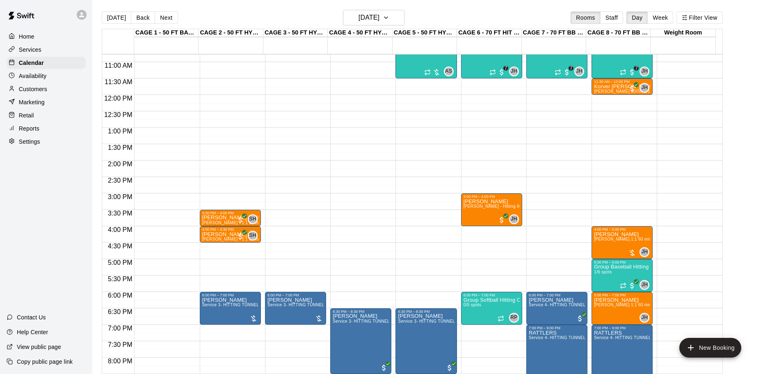
scroll to position [331, 0]
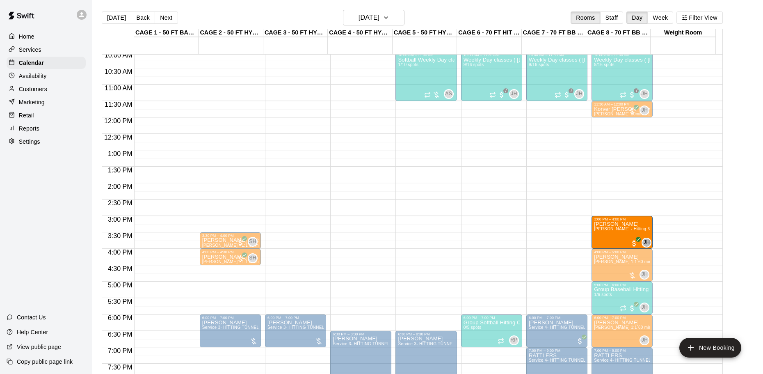
drag, startPoint x: 491, startPoint y: 228, endPoint x: 611, endPoint y: 235, distance: 119.6
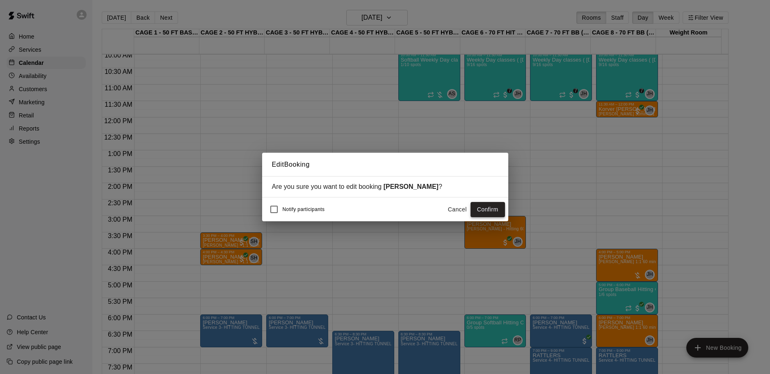
click at [501, 211] on button "Confirm" at bounding box center [487, 209] width 34 height 15
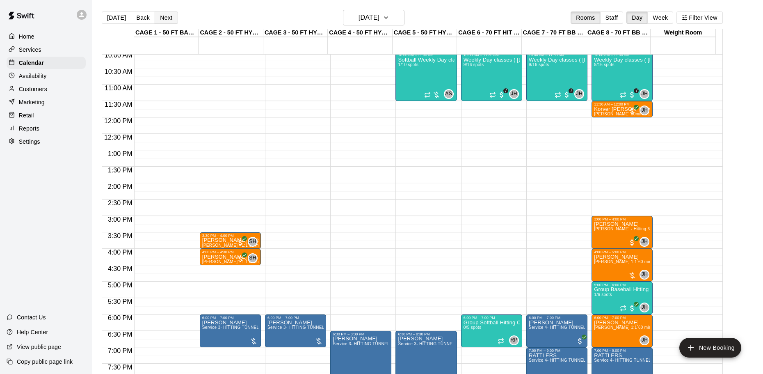
click at [159, 18] on button "Next" at bounding box center [166, 17] width 23 height 12
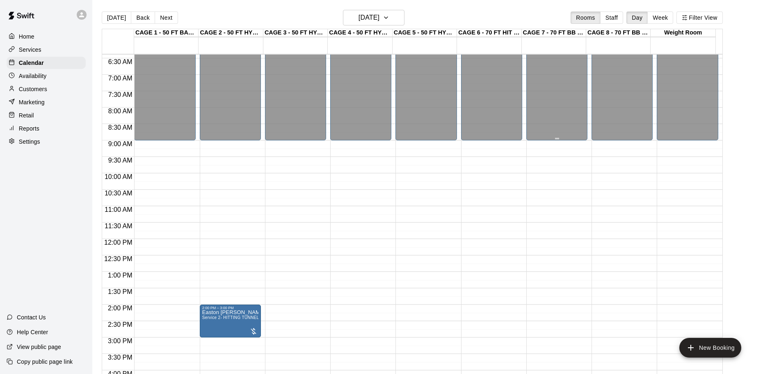
scroll to position [208, 0]
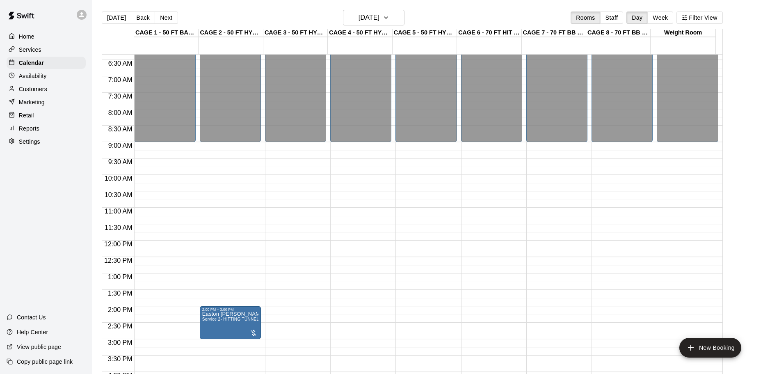
click at [603, 181] on div "12:00 AM – 9:00 AM Closed 6:00 PM – 11:59 PM Closed" at bounding box center [621, 240] width 61 height 787
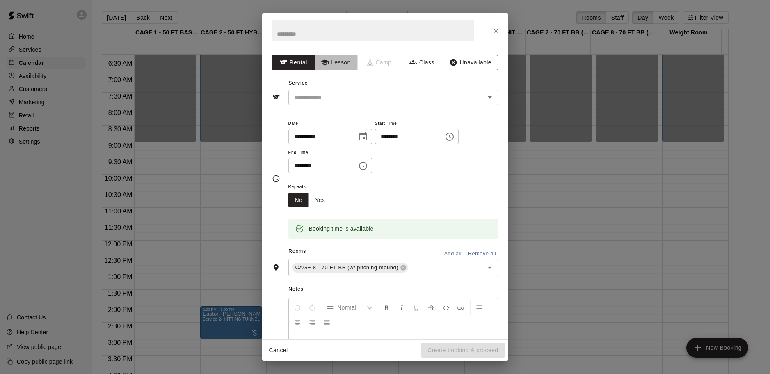
click at [328, 65] on button "Lesson" at bounding box center [335, 62] width 43 height 15
click at [324, 30] on input "text" at bounding box center [373, 31] width 202 height 22
type input "******"
click at [335, 94] on input "text" at bounding box center [381, 97] width 181 height 10
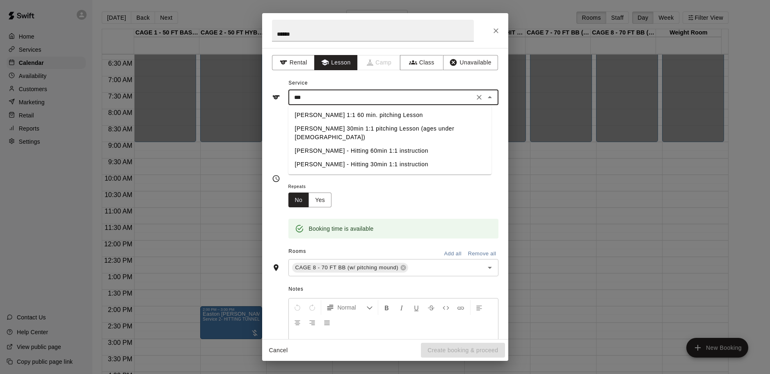
click at [342, 113] on li "[PERSON_NAME] 1:1 60 min. pitching Lesson" at bounding box center [389, 115] width 203 height 14
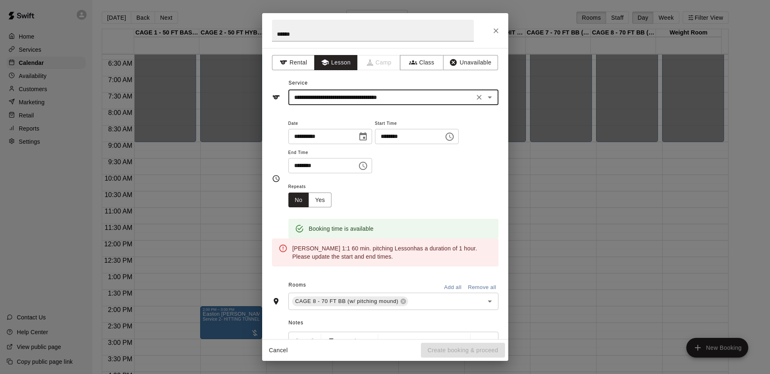
type input "**********"
click at [351, 158] on input "********" at bounding box center [319, 165] width 63 height 15
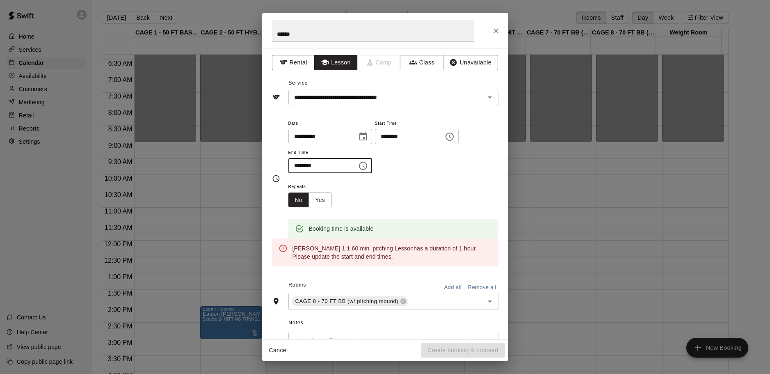
click at [298, 161] on input "********" at bounding box center [319, 165] width 63 height 15
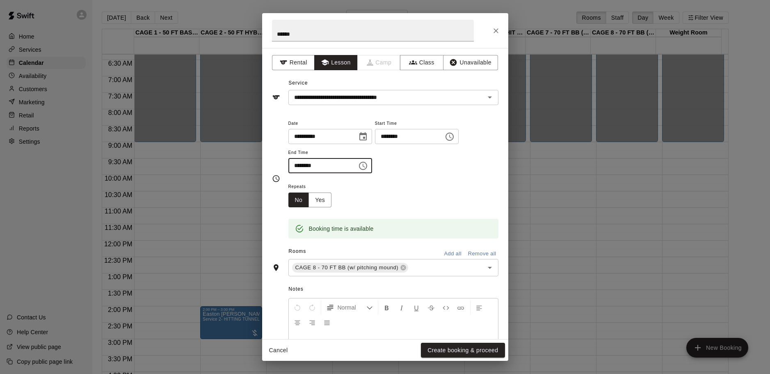
type input "********"
click at [357, 186] on div "Repeats No Yes" at bounding box center [393, 194] width 210 height 26
click at [447, 345] on button "Create booking & proceed" at bounding box center [463, 349] width 84 height 15
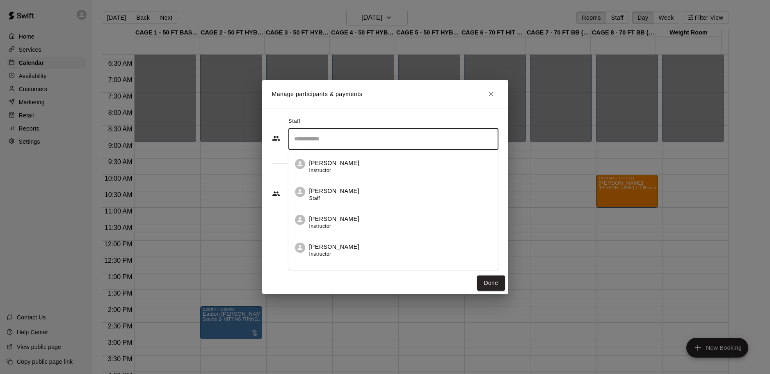
click at [349, 141] on input "Search staff" at bounding box center [393, 139] width 203 height 14
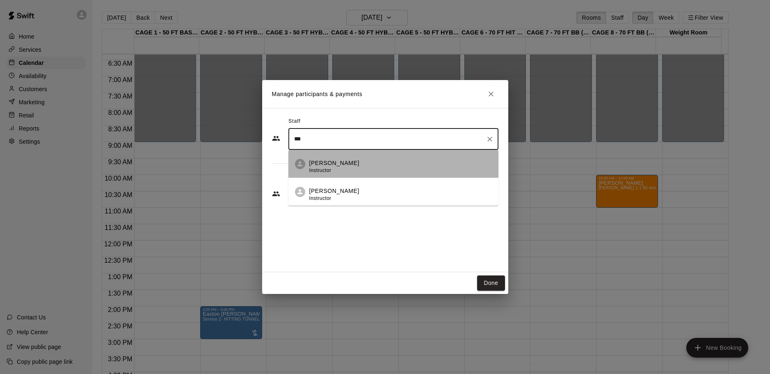
click at [359, 166] on div "[PERSON_NAME] Instructor" at bounding box center [400, 167] width 182 height 16
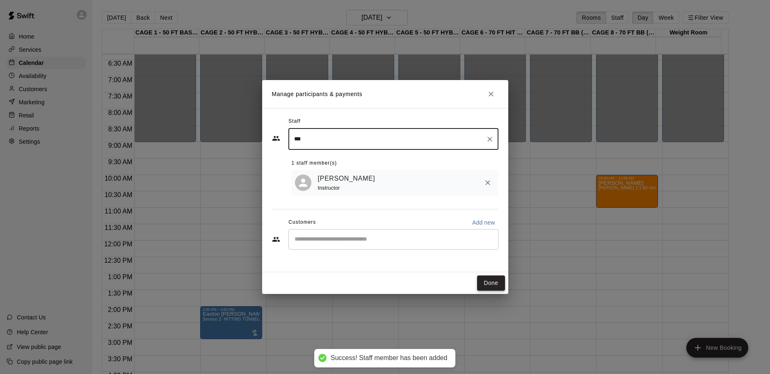
type input "***"
click at [496, 281] on button "Done" at bounding box center [490, 282] width 27 height 15
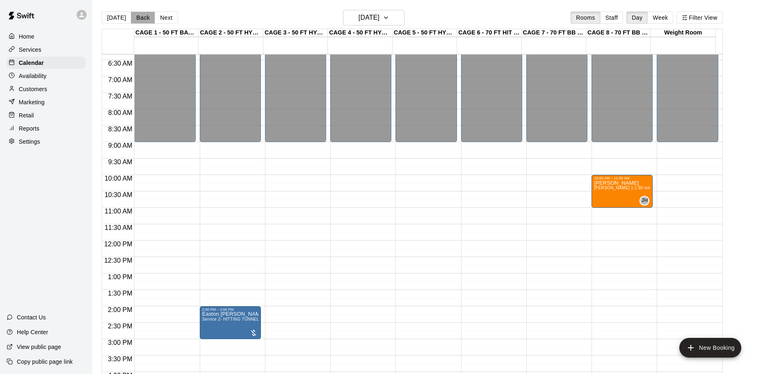
click at [146, 17] on button "Back" at bounding box center [143, 17] width 24 height 12
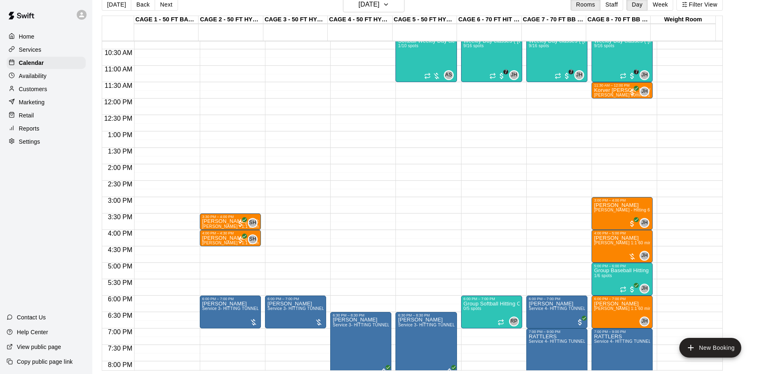
scroll to position [331, 0]
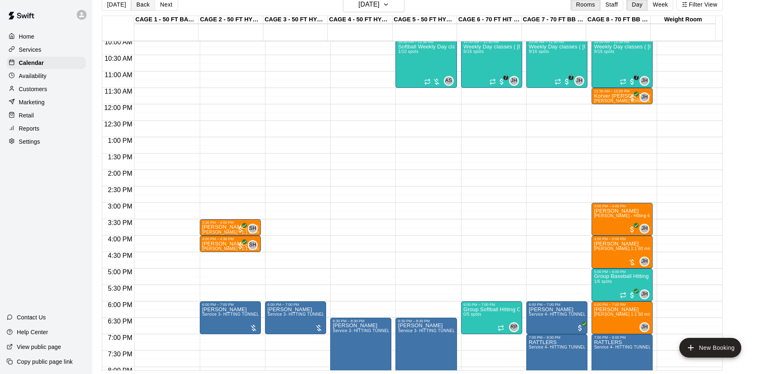
click at [146, 8] on button "Back" at bounding box center [143, 4] width 24 height 12
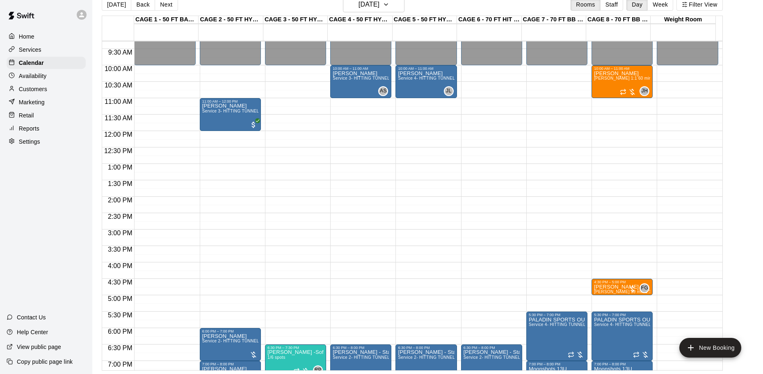
scroll to position [290, 0]
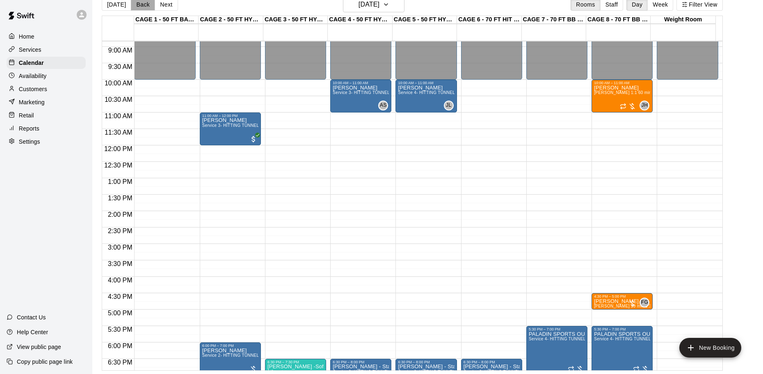
click at [138, 7] on button "Back" at bounding box center [143, 4] width 24 height 12
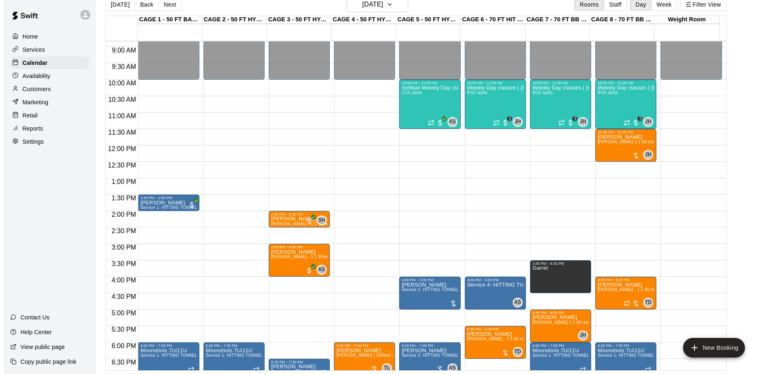
scroll to position [331, 0]
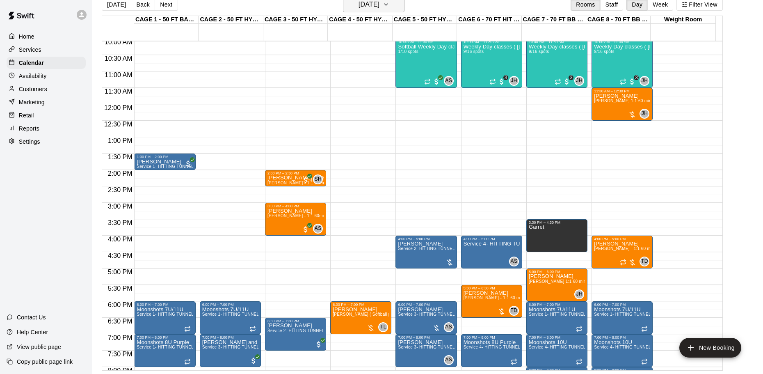
click at [371, 10] on button "[DATE]" at bounding box center [374, 5] width 62 height 16
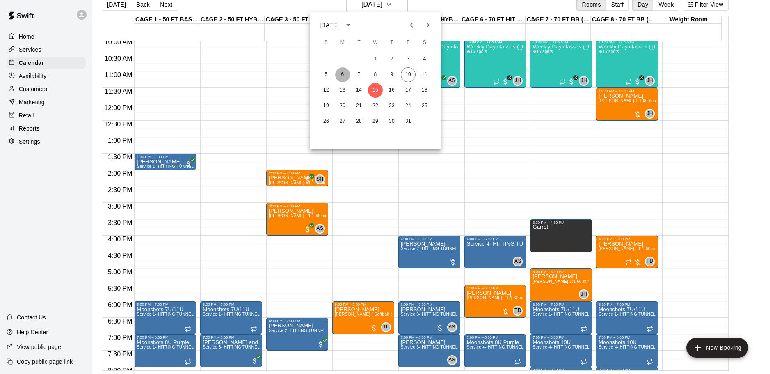
click at [339, 73] on button "6" at bounding box center [342, 74] width 15 height 15
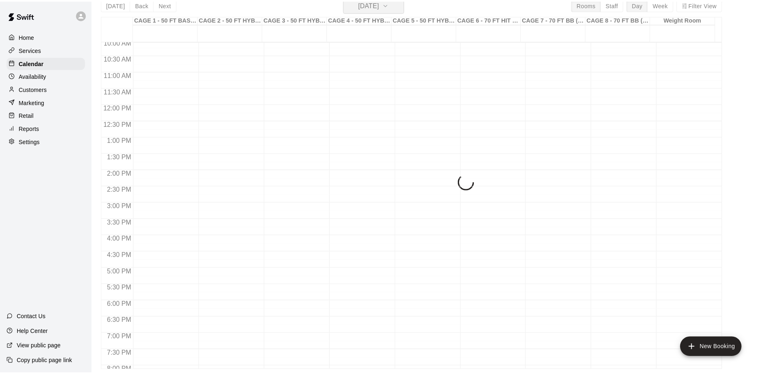
scroll to position [10, 0]
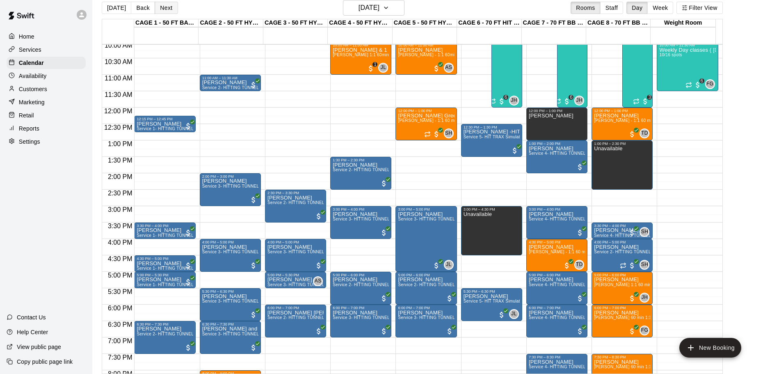
click at [160, 8] on button "Next" at bounding box center [166, 8] width 23 height 12
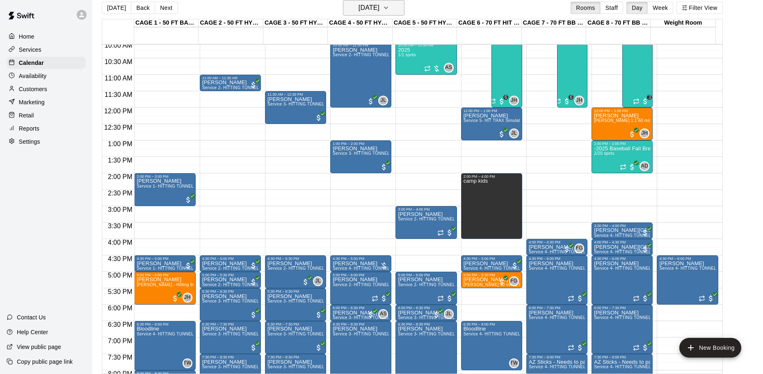
click at [358, 7] on h6 "[DATE]" at bounding box center [368, 7] width 21 height 11
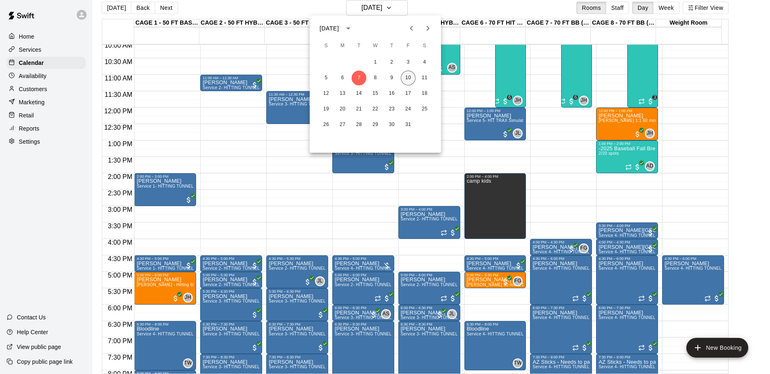
click at [403, 75] on button "10" at bounding box center [408, 78] width 15 height 15
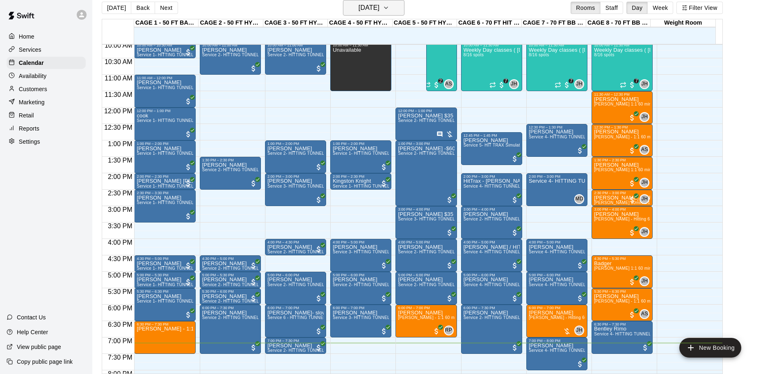
click at [374, 11] on h6 "[DATE]" at bounding box center [368, 7] width 21 height 11
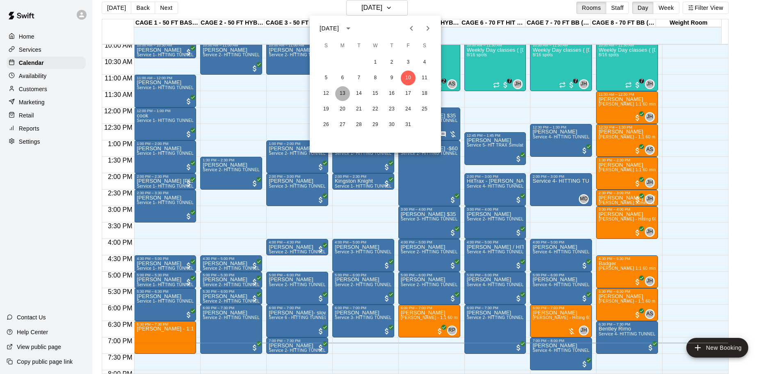
click at [343, 95] on button "13" at bounding box center [342, 93] width 15 height 15
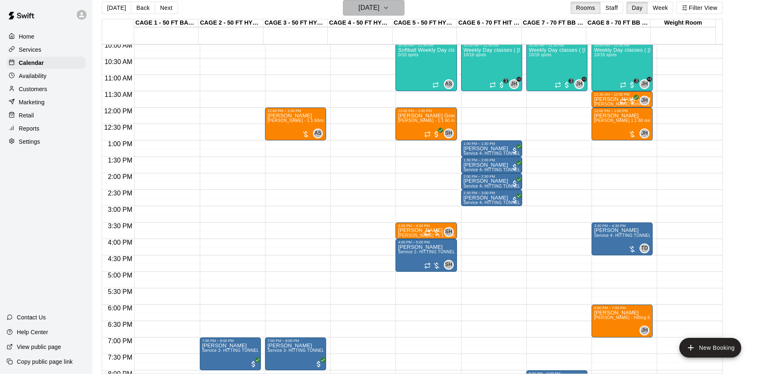
click at [366, 10] on h6 "[DATE]" at bounding box center [368, 7] width 21 height 11
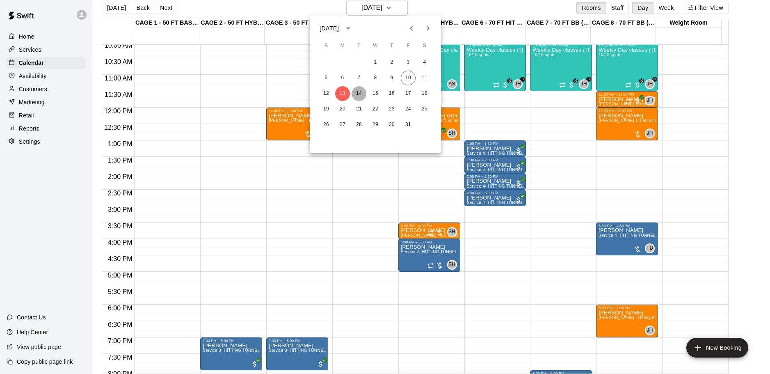
click at [357, 90] on button "14" at bounding box center [358, 93] width 15 height 15
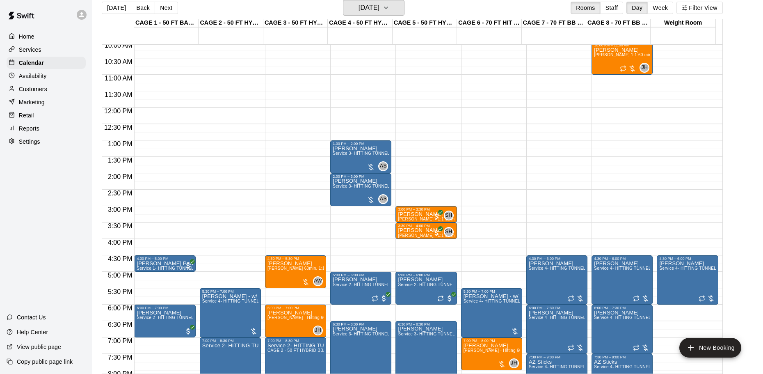
scroll to position [372, 0]
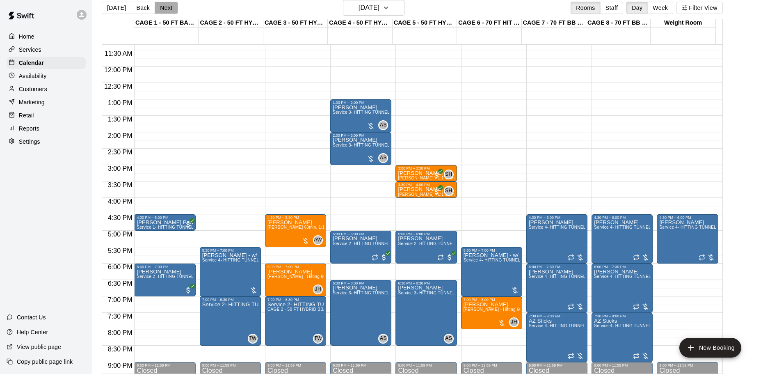
click at [169, 10] on button "Next" at bounding box center [166, 8] width 23 height 12
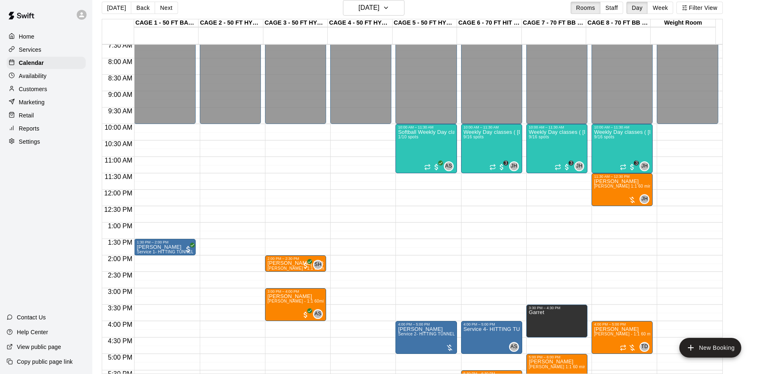
scroll to position [290, 0]
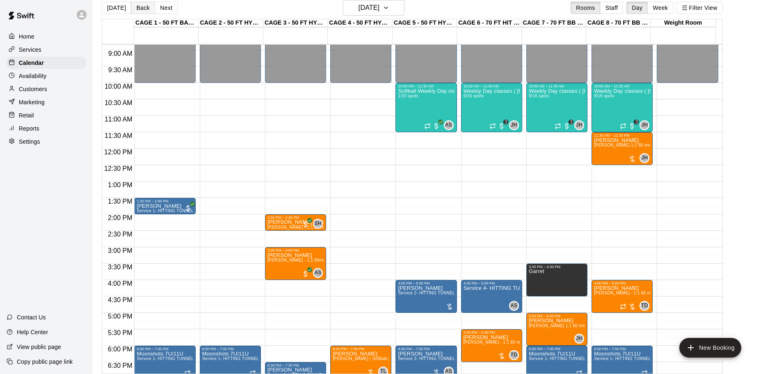
click at [144, 9] on button "Back" at bounding box center [143, 8] width 24 height 12
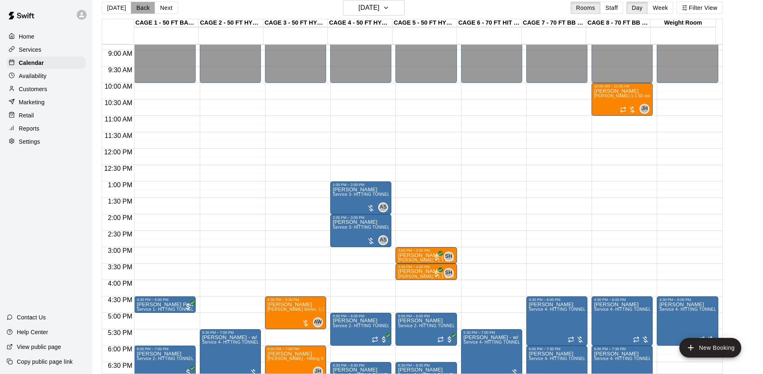
click at [144, 9] on button "Back" at bounding box center [143, 8] width 24 height 12
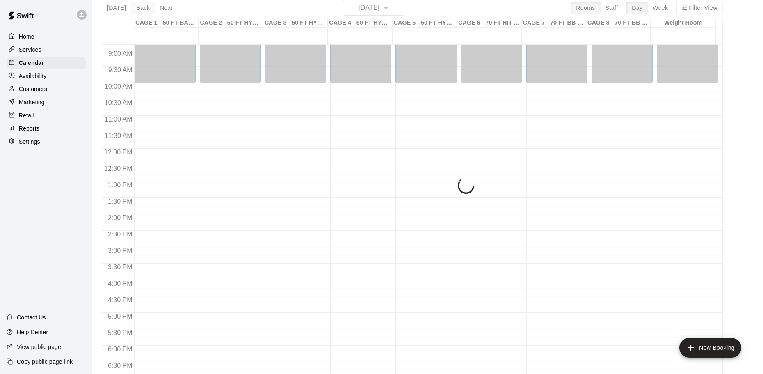
click at [144, 9] on button "Back" at bounding box center [143, 8] width 24 height 12
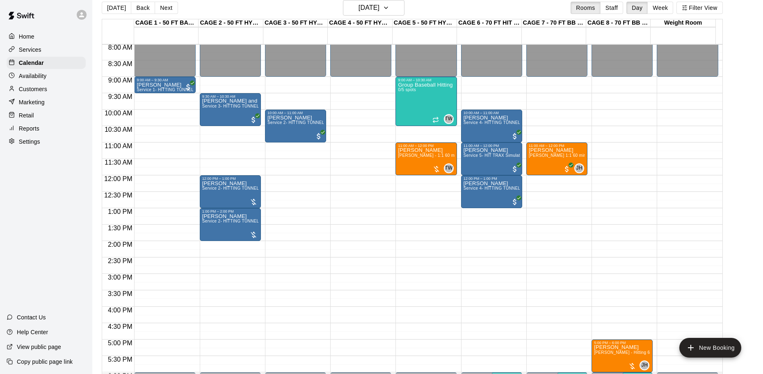
scroll to position [249, 0]
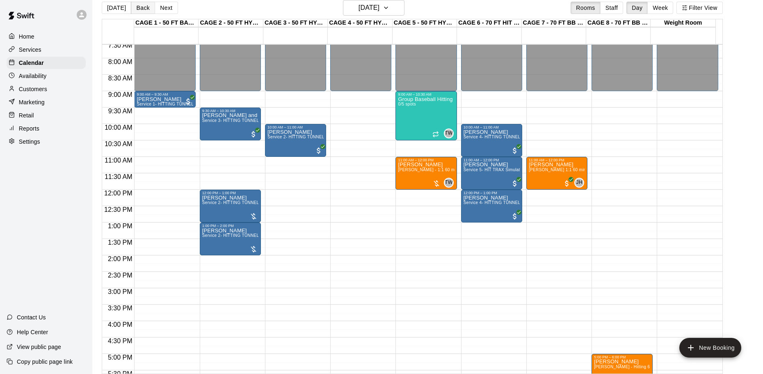
click at [148, 9] on button "Back" at bounding box center [143, 8] width 24 height 12
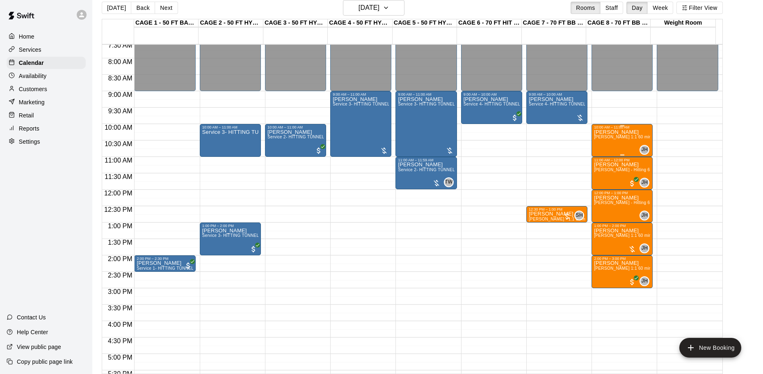
click at [620, 141] on div "[PERSON_NAME] [PERSON_NAME] 1:1 60 min. pitching Lesson" at bounding box center [622, 316] width 56 height 374
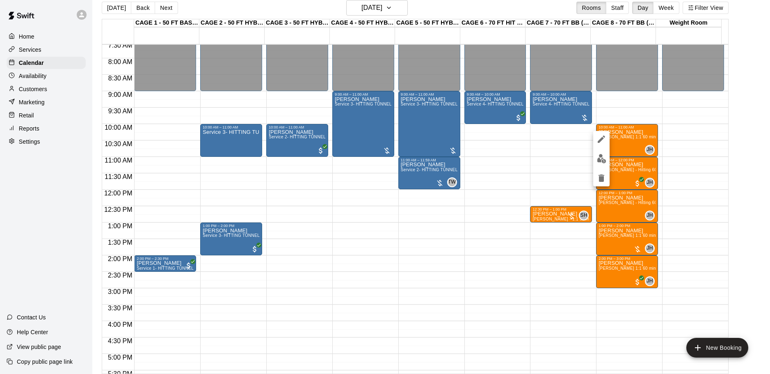
click at [601, 176] on icon "delete" at bounding box center [601, 177] width 6 height 7
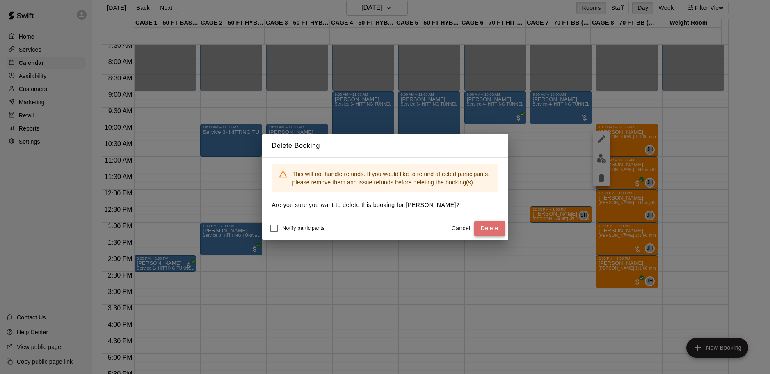
click at [483, 229] on button "Delete" at bounding box center [489, 228] width 31 height 15
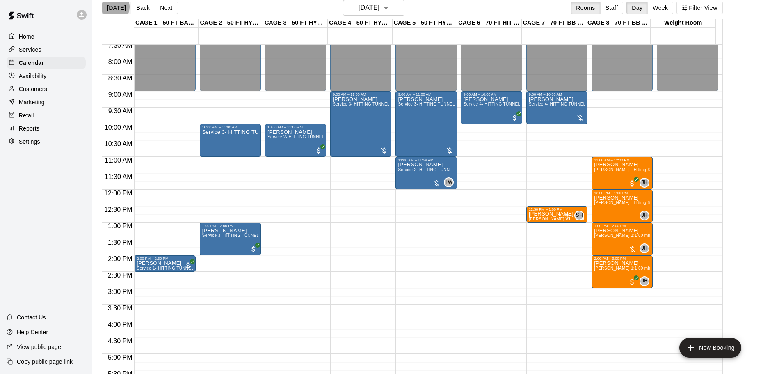
click at [112, 7] on button "[DATE]" at bounding box center [117, 8] width 30 height 12
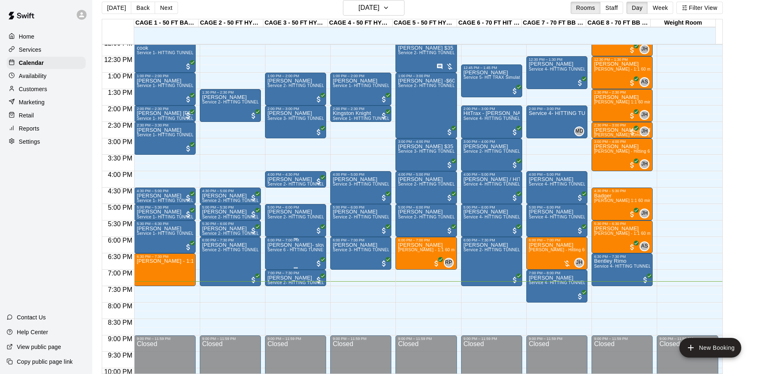
scroll to position [413, 0]
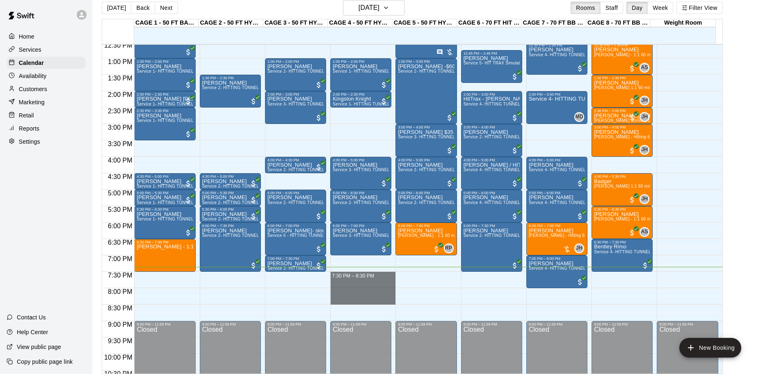
drag, startPoint x: 356, startPoint y: 271, endPoint x: 353, endPoint y: 299, distance: 27.3
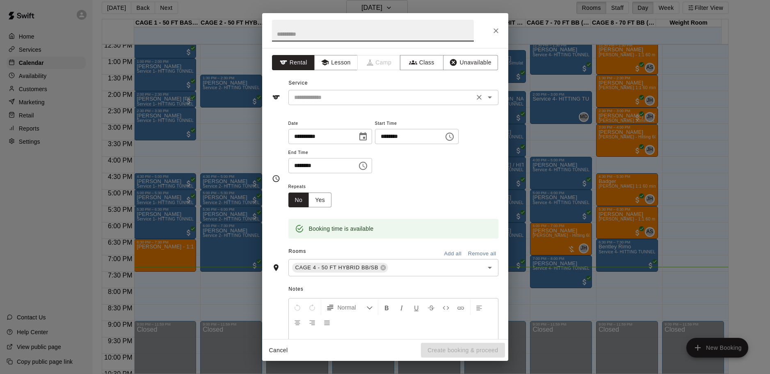
click at [329, 103] on div "​" at bounding box center [393, 97] width 210 height 15
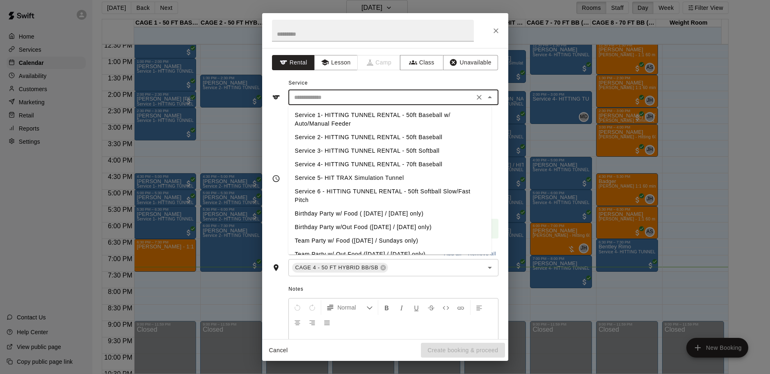
click at [402, 149] on li "Service 3- HITTING TUNNEL RENTAL - 50ft Softball" at bounding box center [389, 151] width 203 height 14
type input "**********"
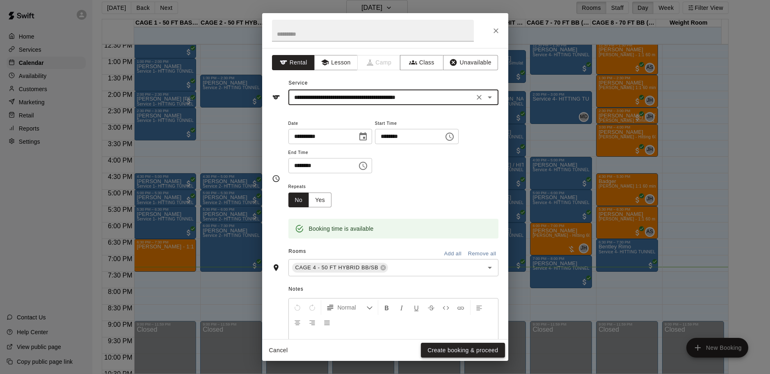
click at [484, 349] on button "Create booking & proceed" at bounding box center [463, 349] width 84 height 15
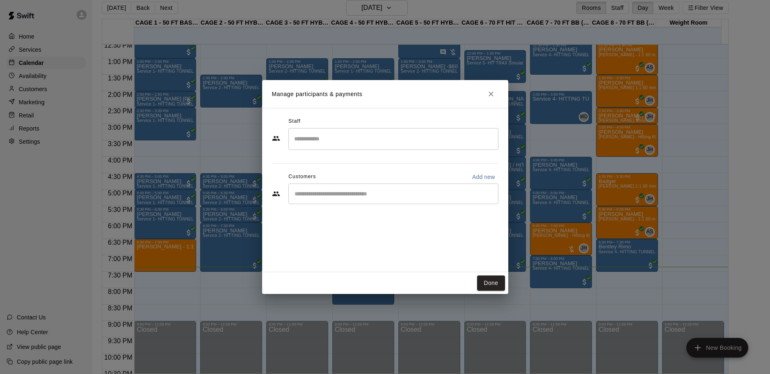
click at [367, 200] on div "​" at bounding box center [393, 193] width 210 height 21
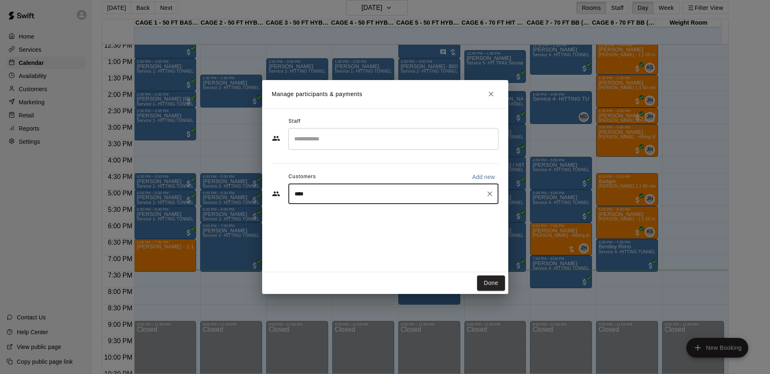
type input "*****"
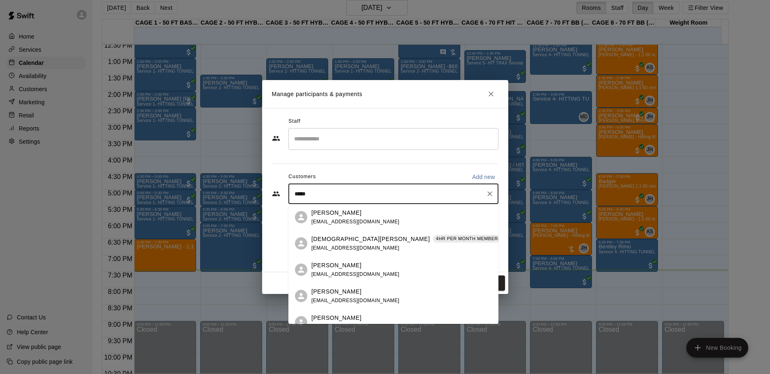
click at [348, 216] on div "[PERSON_NAME]" at bounding box center [355, 212] width 88 height 9
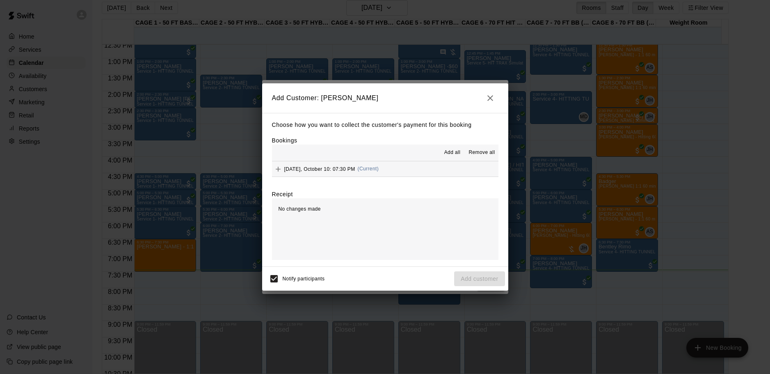
click at [347, 166] on span "[DATE], October 10: 07:30 PM" at bounding box center [319, 169] width 71 height 6
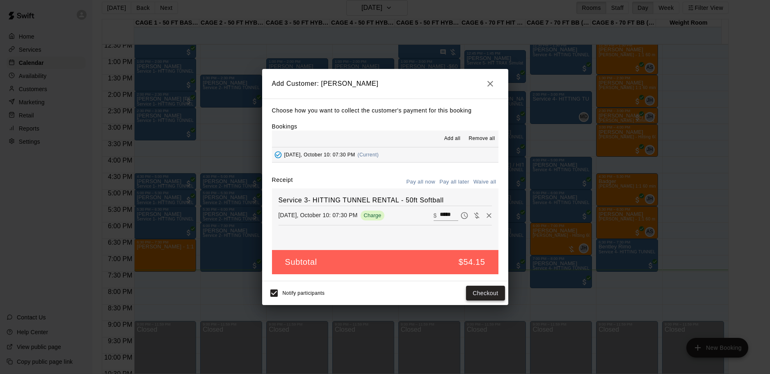
click at [481, 289] on button "Checkout" at bounding box center [485, 292] width 39 height 15
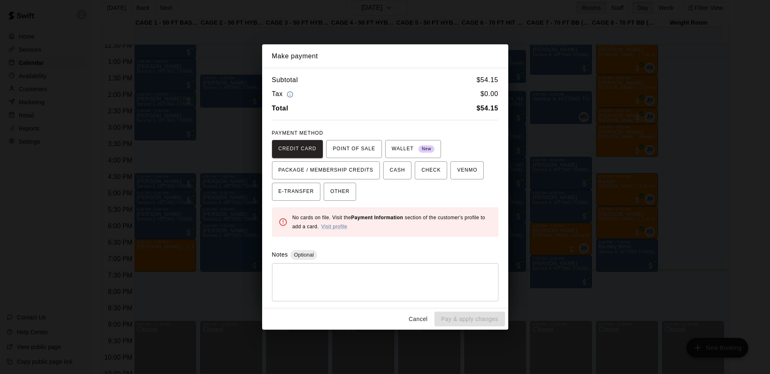
click at [363, 139] on div "PAYMENT METHOD CREDIT CARD POINT OF SALE WALLET New PACKAGE / MEMBERSHIP CREDIT…" at bounding box center [385, 164] width 226 height 74
click at [364, 142] on span "POINT OF SALE" at bounding box center [354, 148] width 42 height 13
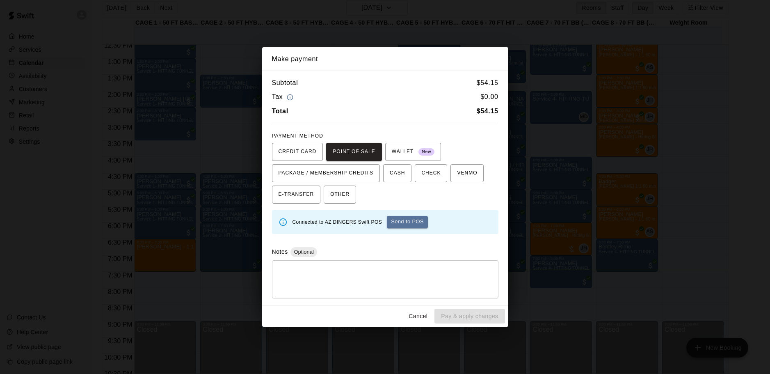
click at [422, 224] on button "Send to POS" at bounding box center [407, 222] width 41 height 12
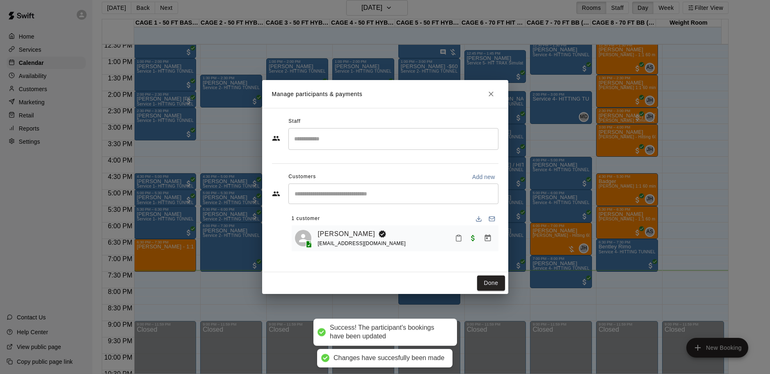
click at [485, 274] on div "Done" at bounding box center [385, 283] width 246 height 22
click at [485, 278] on button "Done" at bounding box center [490, 282] width 27 height 15
